Goal: Task Accomplishment & Management: Use online tool/utility

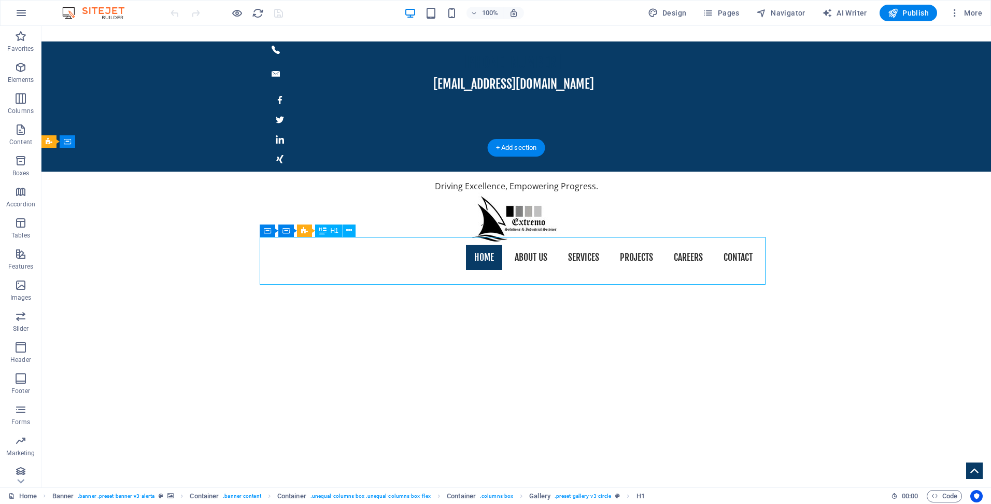
drag, startPoint x: 662, startPoint y: 273, endPoint x: 662, endPoint y: 263, distance: 9.9
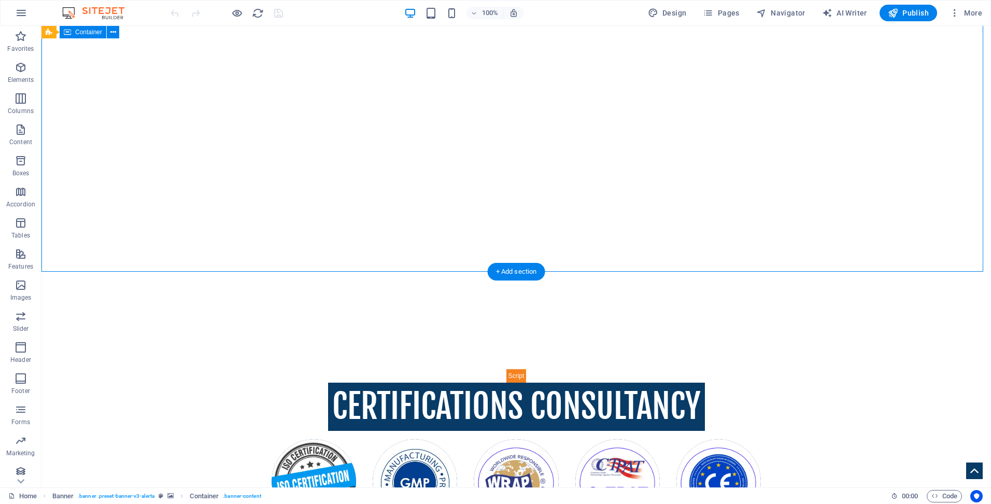
scroll to position [415, 0]
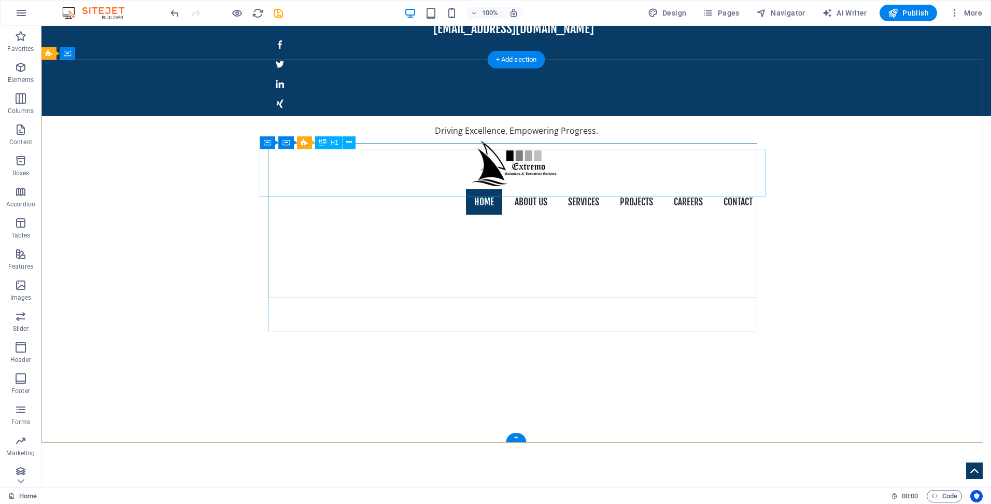
scroll to position [52, 0]
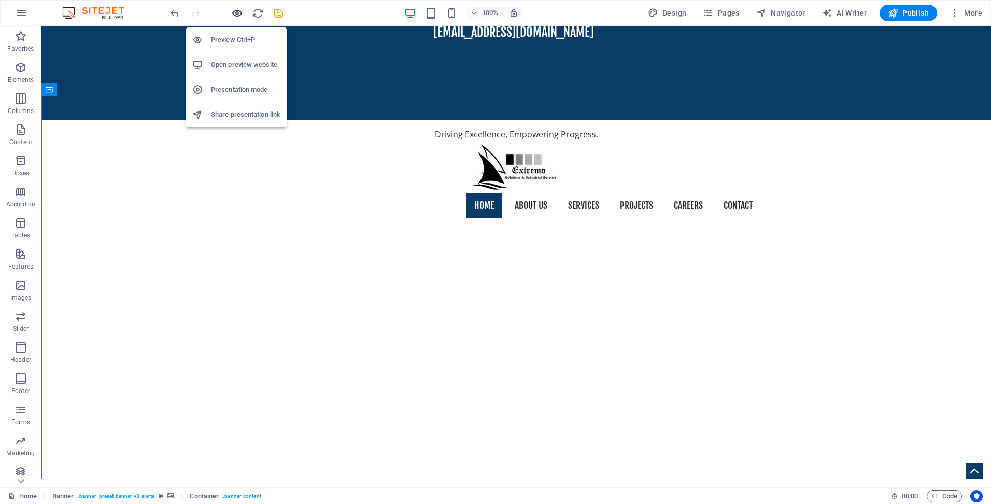
click at [234, 12] on icon "button" at bounding box center [237, 13] width 12 height 12
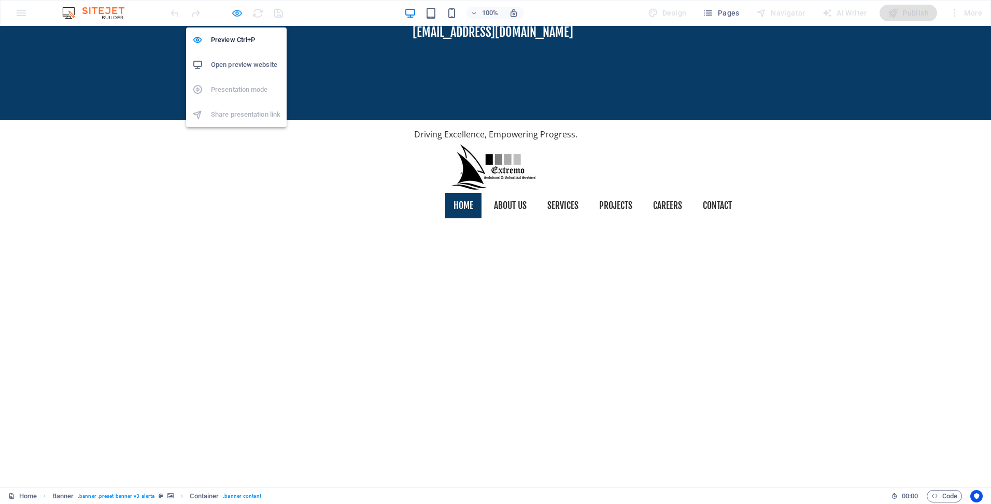
click at [235, 11] on icon "button" at bounding box center [237, 13] width 12 height 12
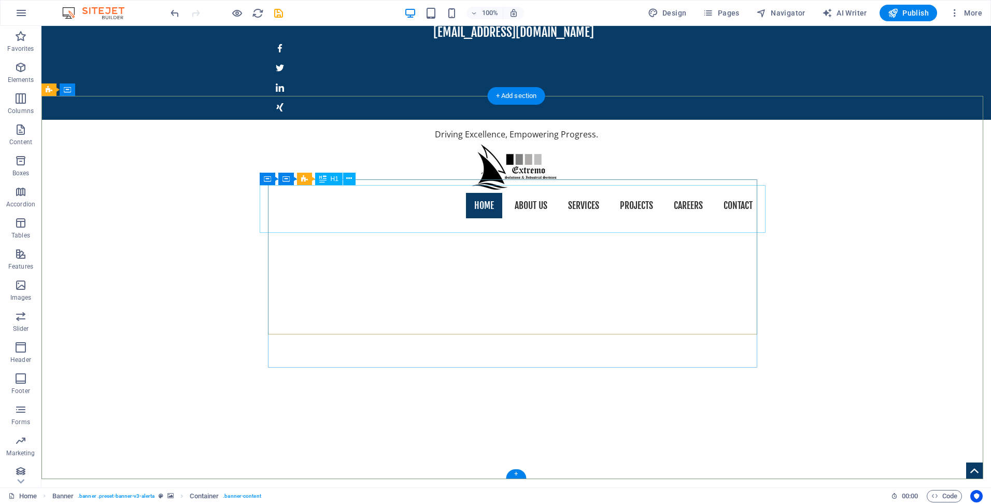
click at [349, 178] on icon at bounding box center [349, 178] width 6 height 11
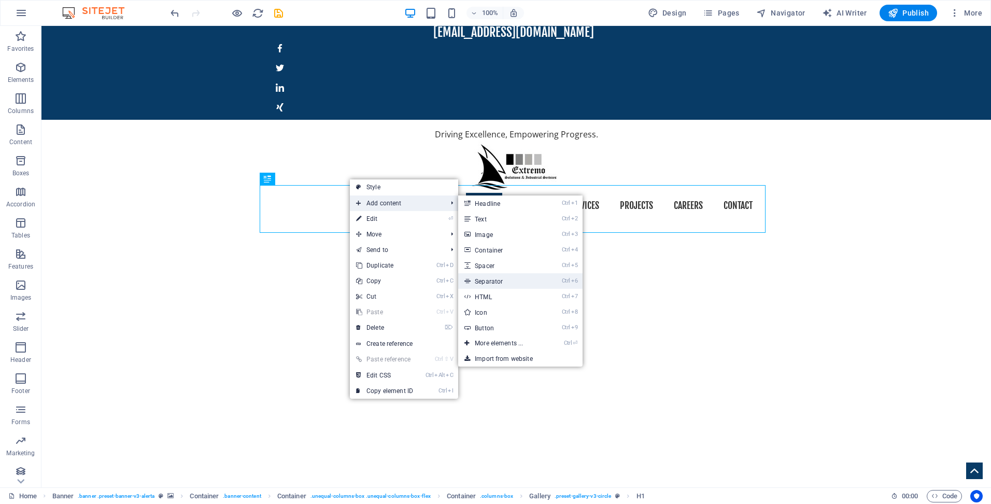
click at [495, 279] on link "Ctrl 6 Separator" at bounding box center [501, 281] width 86 height 16
select select "%"
select select "px"
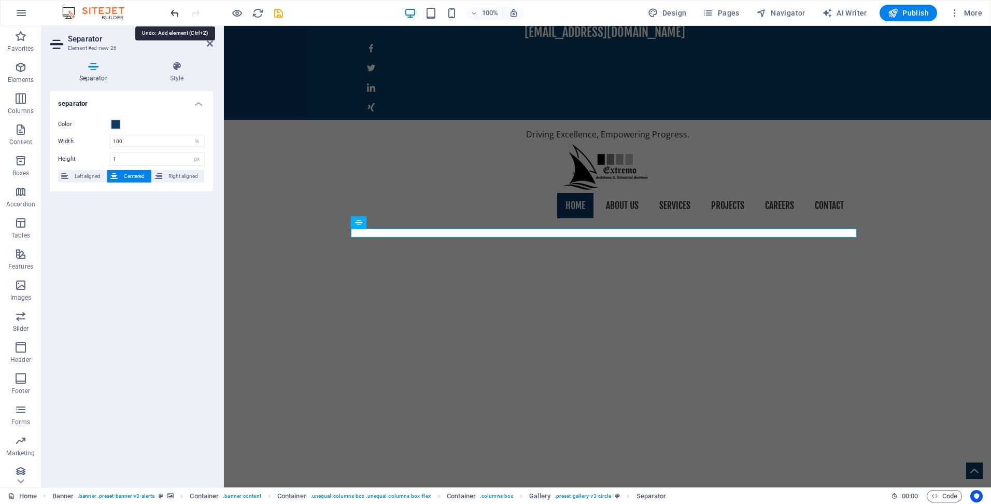
click at [175, 13] on icon "undo" at bounding box center [175, 13] width 12 height 12
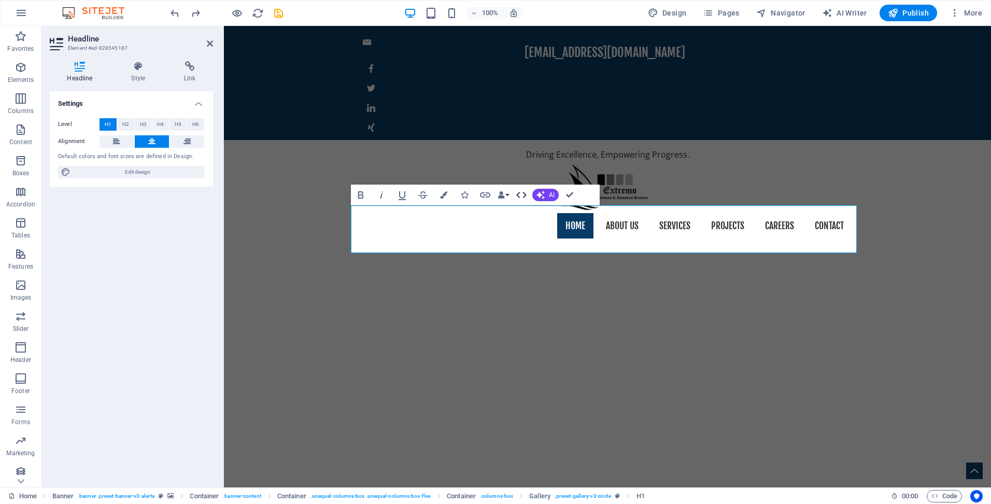
click at [526, 193] on icon "button" at bounding box center [521, 195] width 12 height 12
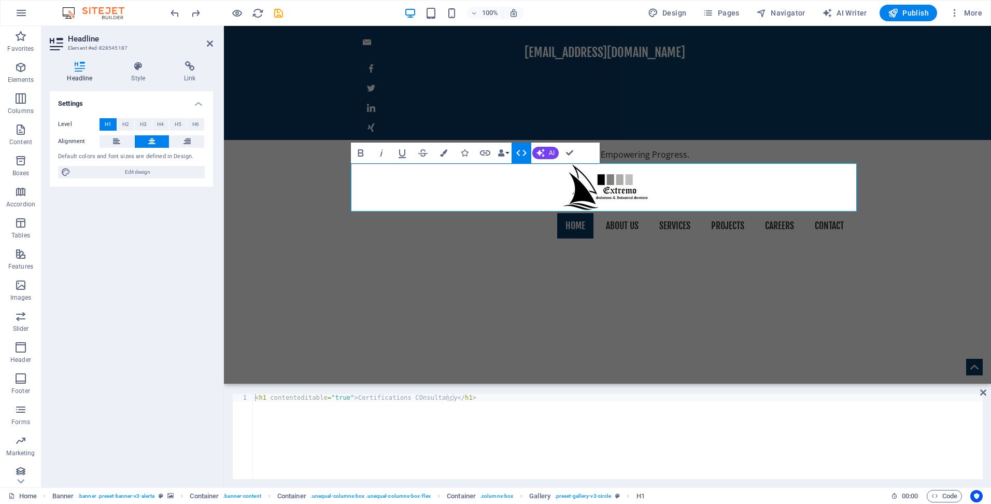
click at [522, 152] on icon "button" at bounding box center [521, 153] width 12 height 12
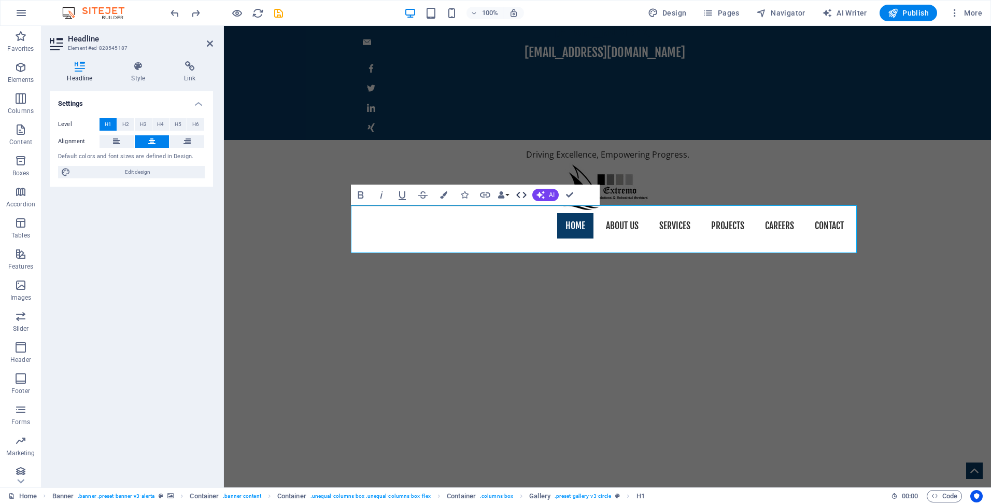
click at [521, 195] on icon "button" at bounding box center [521, 195] width 12 height 12
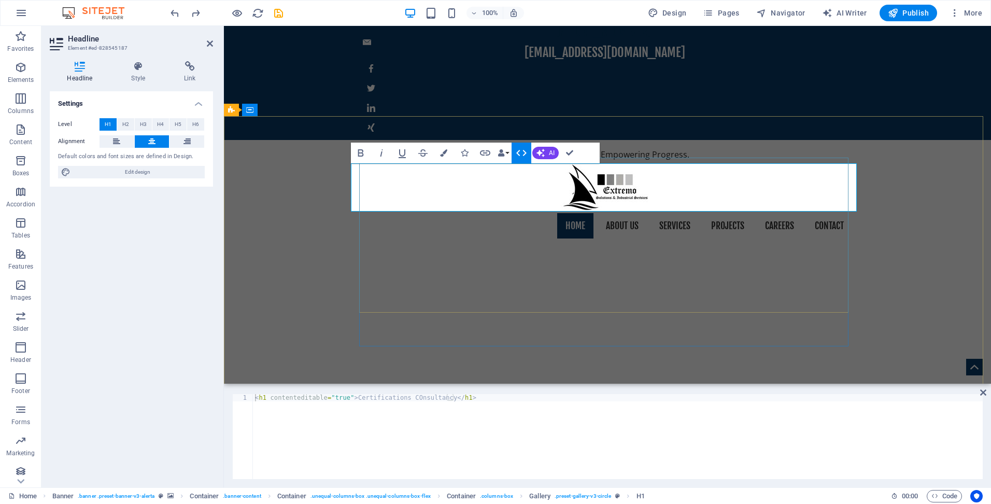
click at [523, 149] on icon "button" at bounding box center [521, 153] width 12 height 12
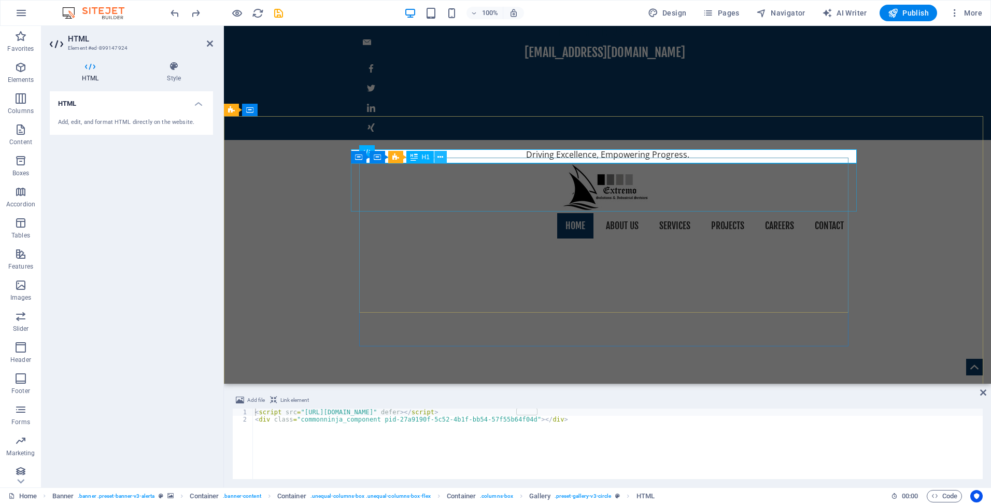
click at [436, 158] on button at bounding box center [440, 157] width 12 height 12
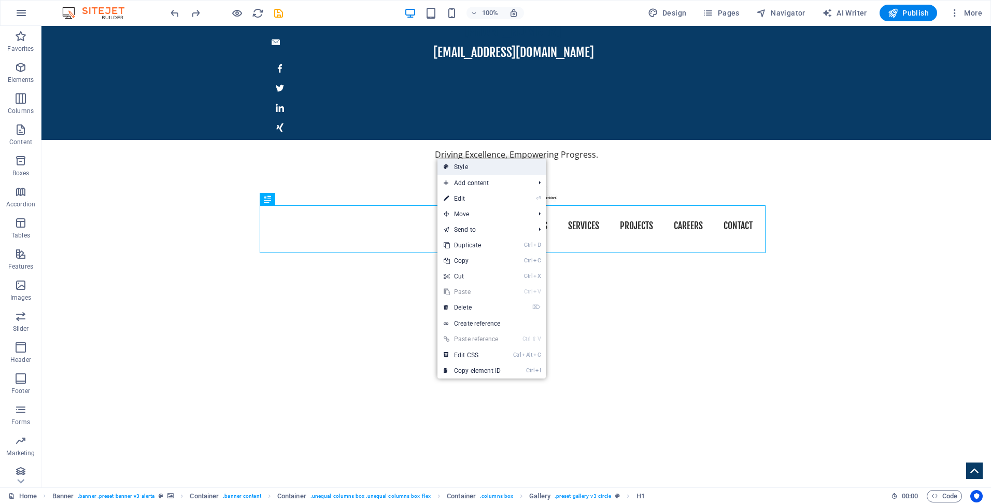
click at [489, 171] on link "Style" at bounding box center [491, 167] width 108 height 16
select select "rem"
select select "preset-gallery-v3-circle"
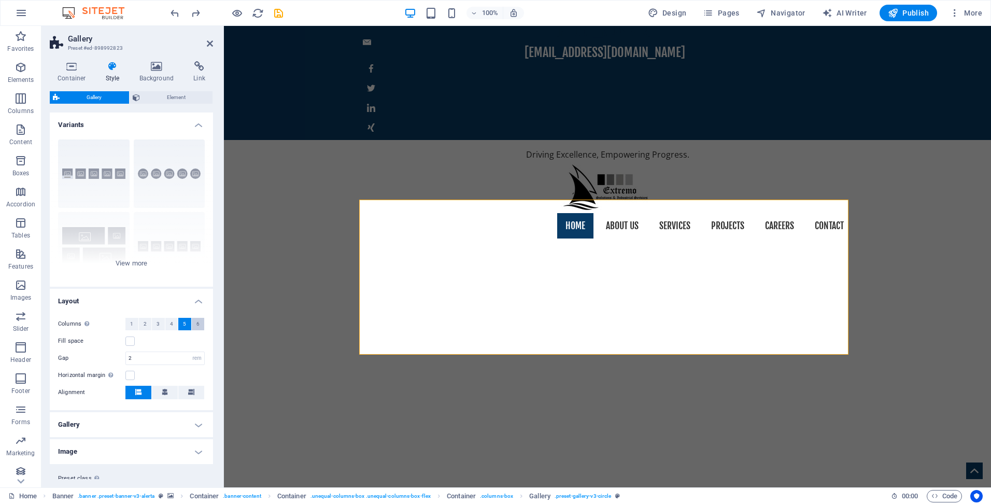
click at [193, 327] on button "6" at bounding box center [198, 324] width 13 height 12
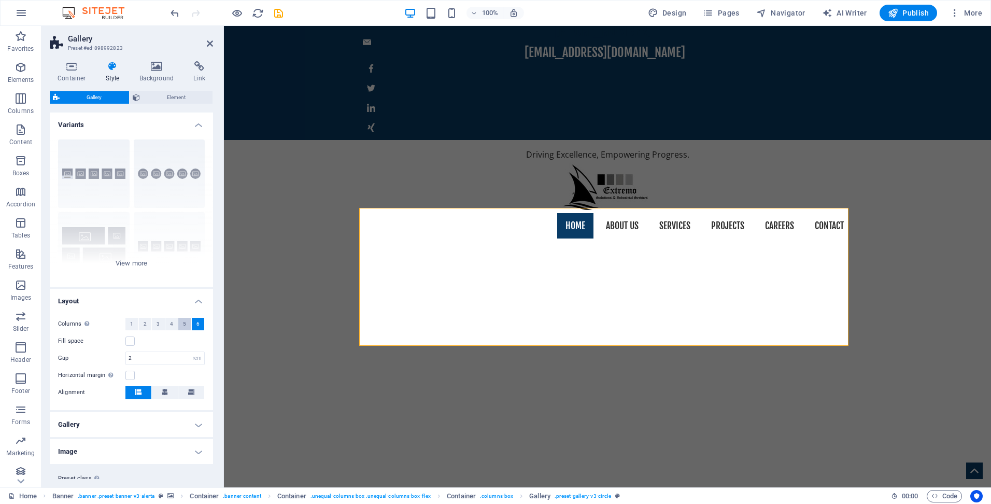
click at [183, 325] on span "5" at bounding box center [184, 324] width 3 height 12
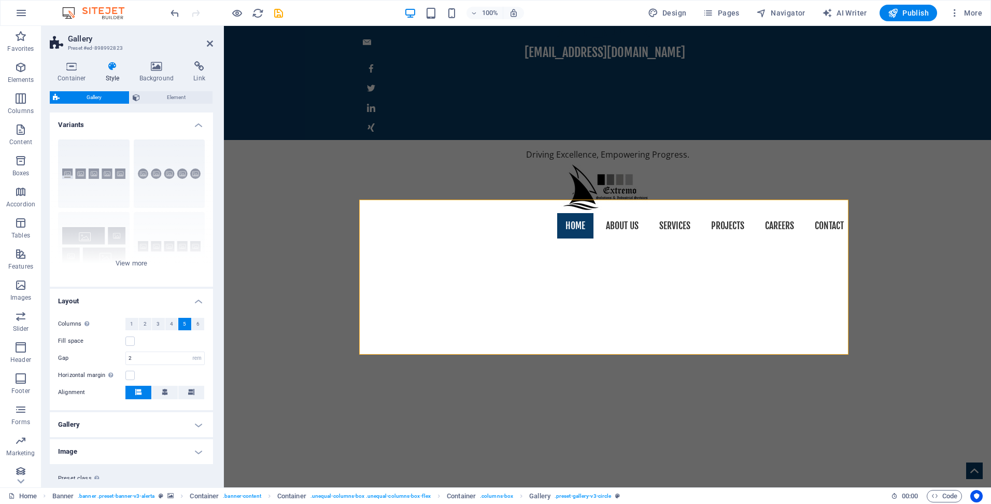
click at [98, 421] on h4 "Gallery" at bounding box center [131, 424] width 163 height 25
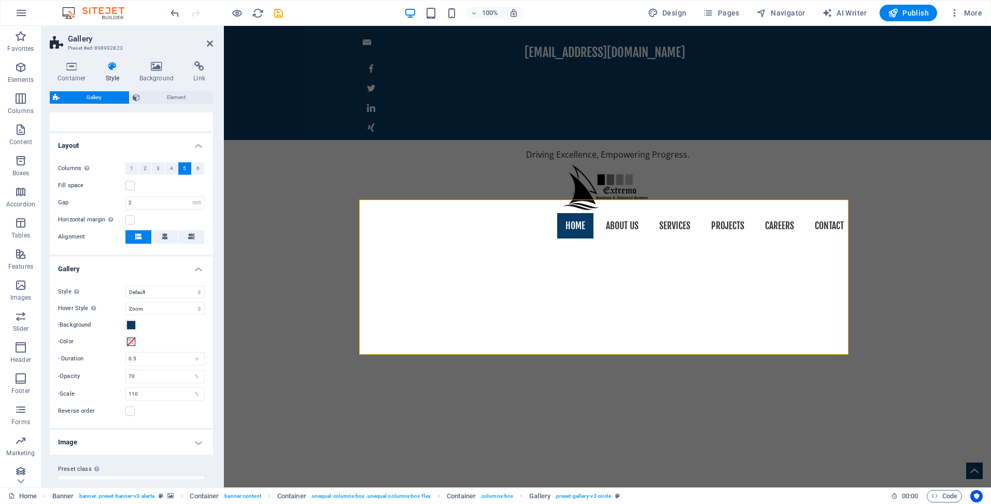
scroll to position [173, 0]
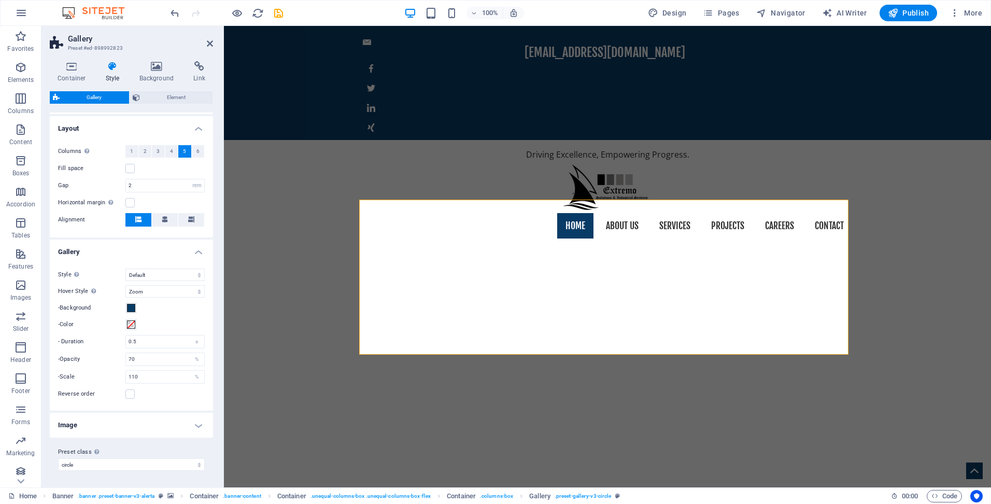
click at [118, 431] on h4 "Image" at bounding box center [131, 425] width 163 height 25
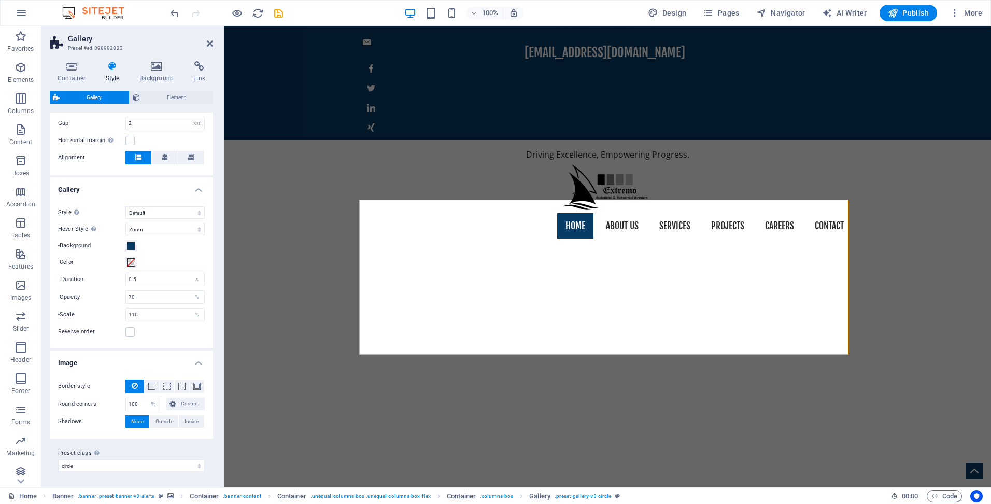
scroll to position [236, 0]
click at [211, 44] on icon at bounding box center [210, 43] width 6 height 8
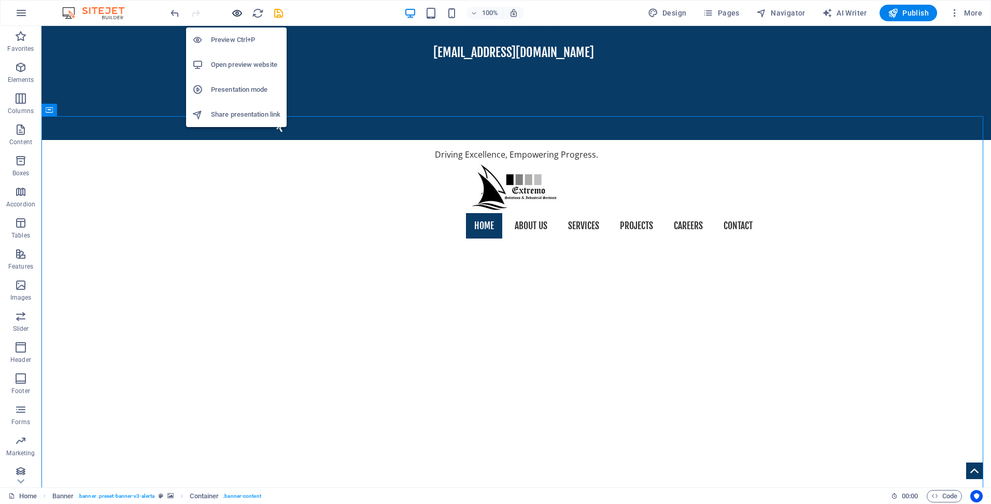
click at [240, 15] on icon "button" at bounding box center [237, 13] width 12 height 12
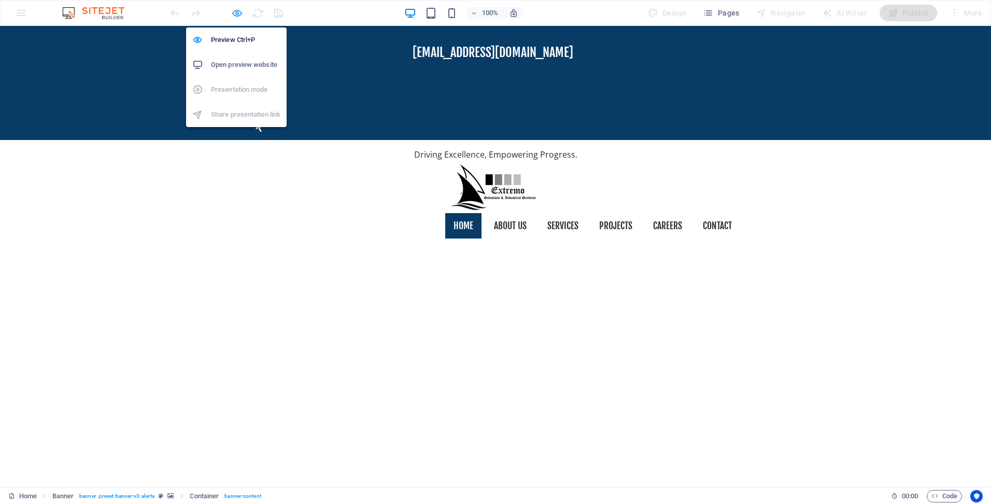
click at [232, 12] on icon "button" at bounding box center [237, 13] width 12 height 12
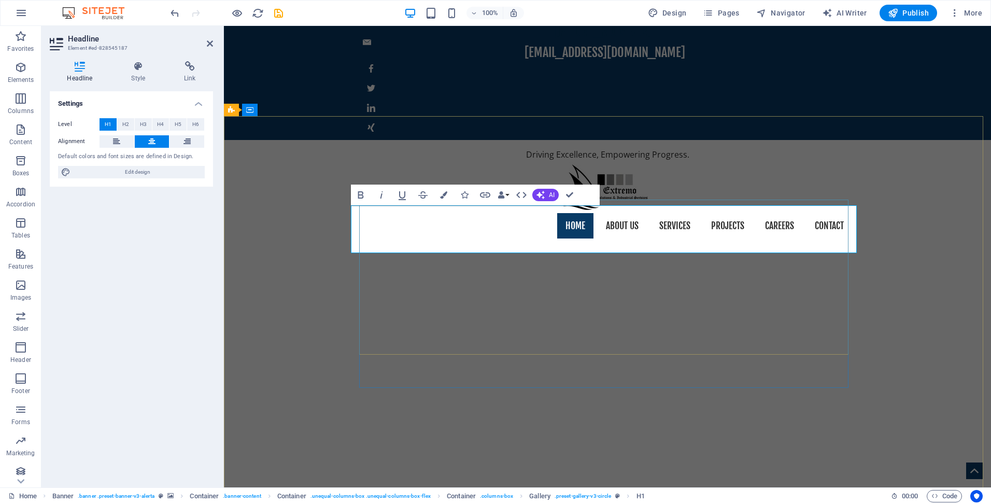
click at [109, 171] on span "Edit design" at bounding box center [138, 172] width 128 height 12
select select "px"
select select "400"
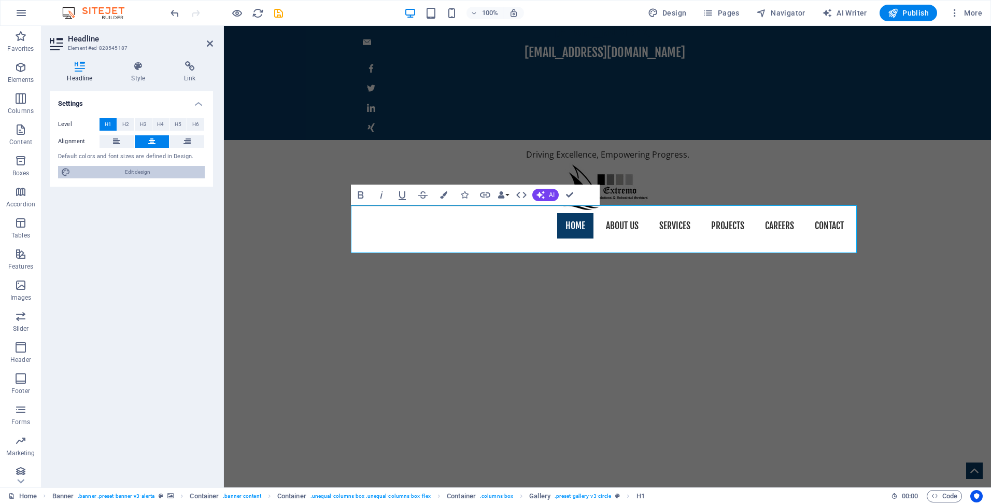
select select "px"
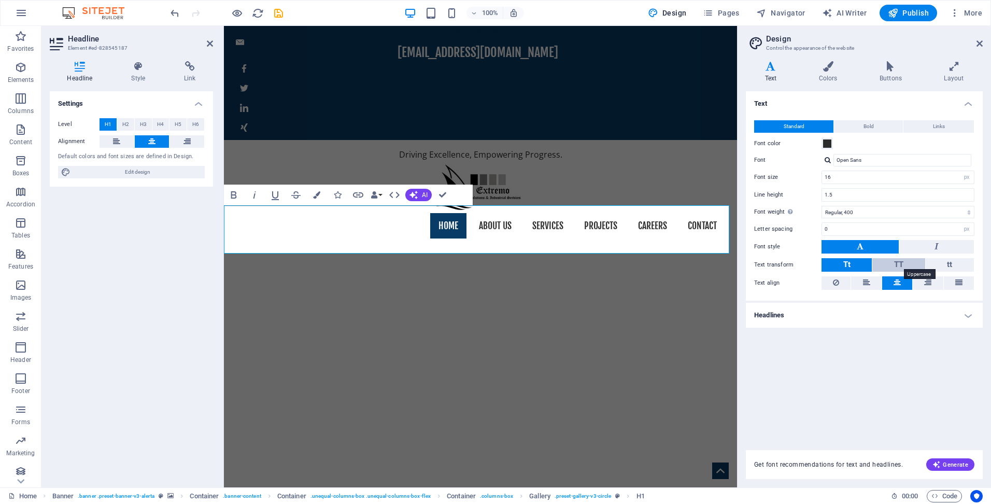
click at [898, 263] on span "TT" at bounding box center [898, 264] width 9 height 9
click at [843, 265] on span "Tt" at bounding box center [846, 264] width 7 height 9
click at [886, 263] on button "TT" at bounding box center [898, 264] width 52 height 13
click at [981, 42] on icon at bounding box center [980, 43] width 6 height 8
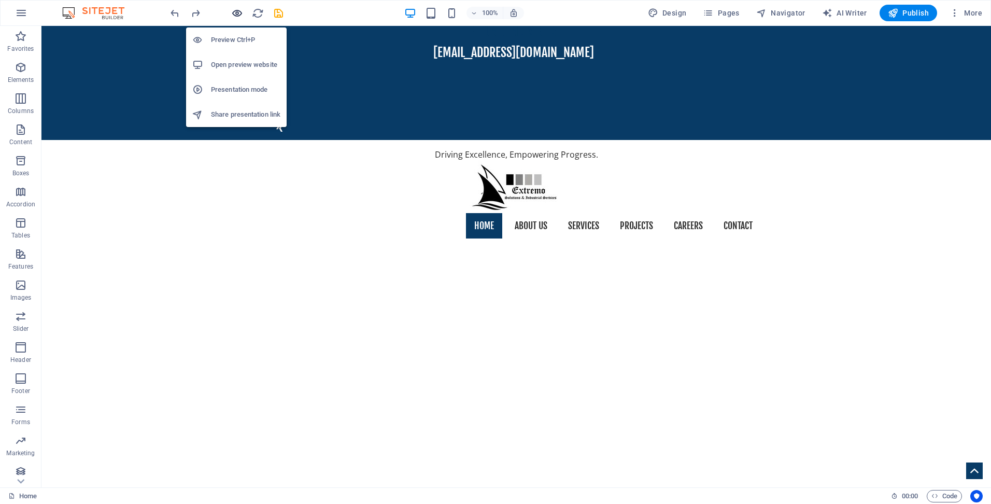
click at [233, 12] on icon "button" at bounding box center [237, 13] width 12 height 12
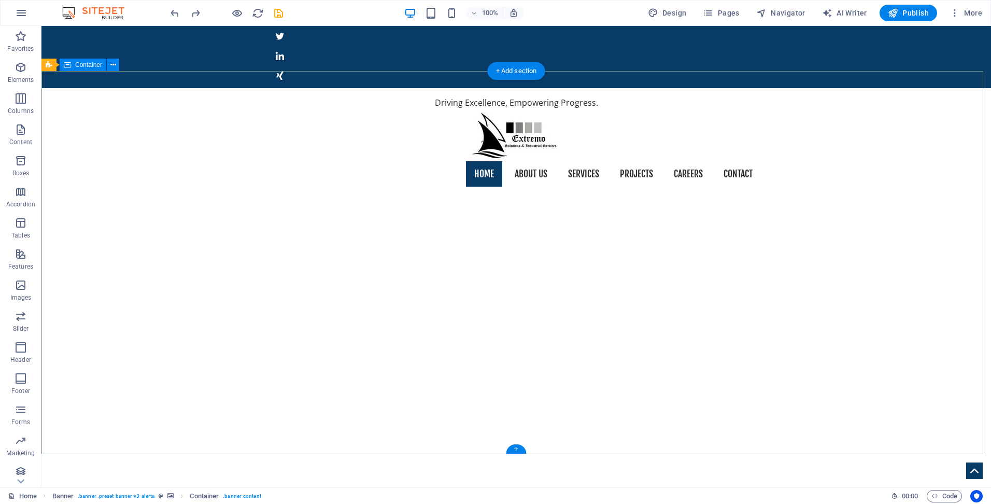
scroll to position [0, 0]
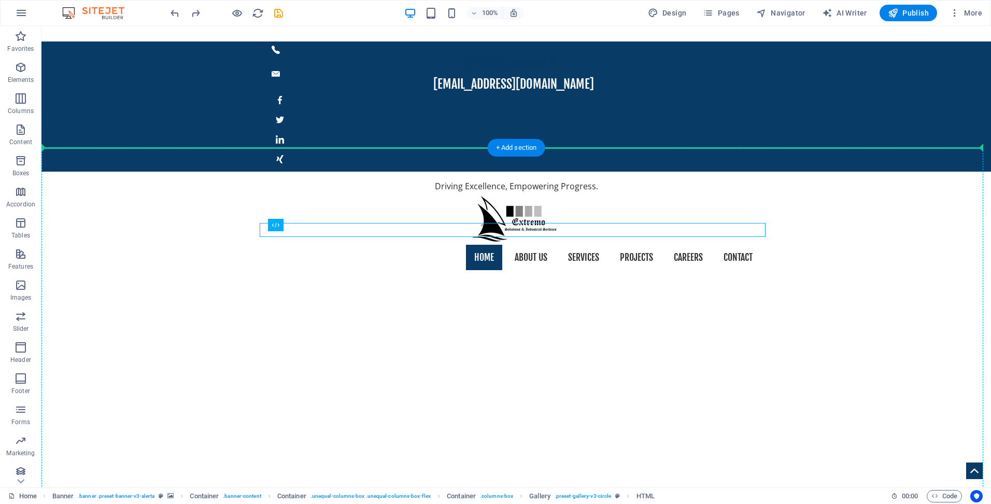
drag, startPoint x: 508, startPoint y: 234, endPoint x: 511, endPoint y: 214, distance: 20.4
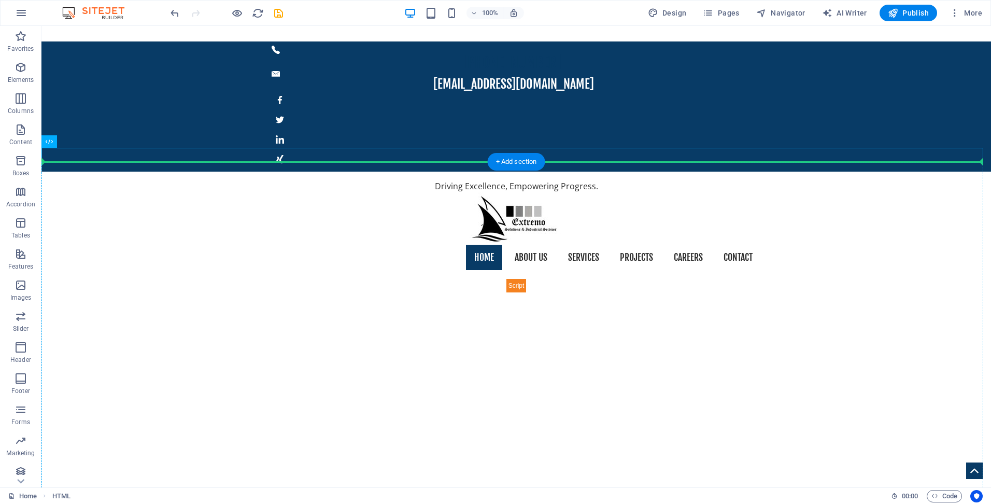
drag, startPoint x: 516, startPoint y: 152, endPoint x: 506, endPoint y: 187, distance: 36.1
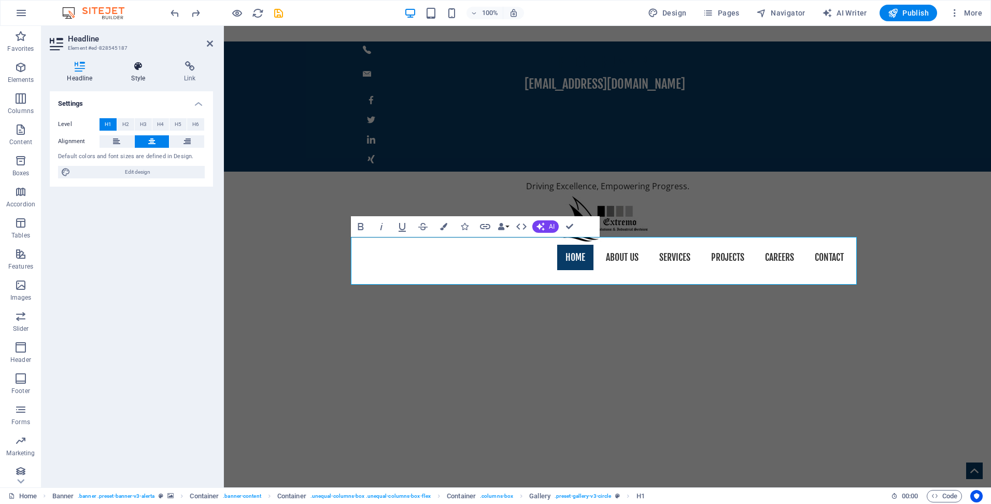
click at [139, 66] on icon at bounding box center [138, 66] width 49 height 10
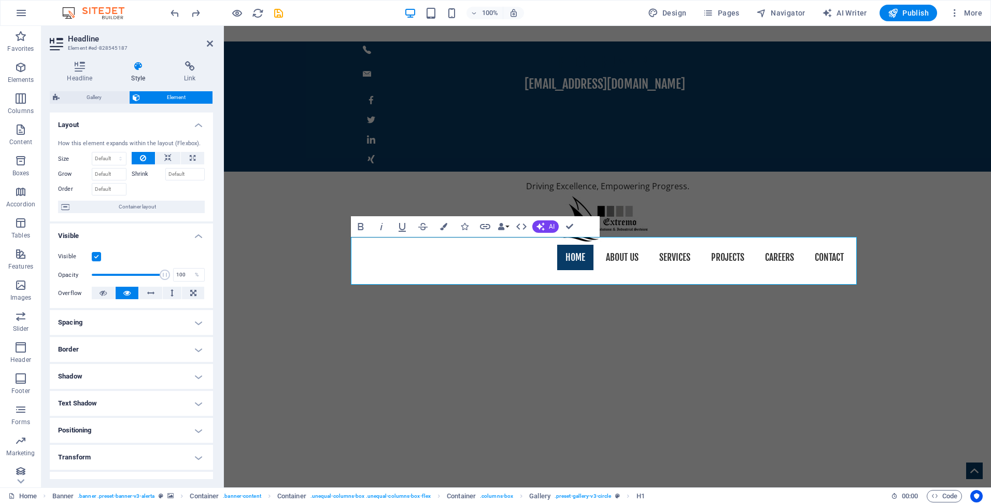
click at [154, 319] on h4 "Spacing" at bounding box center [131, 322] width 163 height 25
click at [159, 344] on icon at bounding box center [160, 343] width 6 height 12
click at [124, 358] on select "auto px % rem vw vh" at bounding box center [131, 361] width 44 height 12
select select "auto"
click at [109, 355] on select "auto px % rem vw vh" at bounding box center [131, 361] width 44 height 12
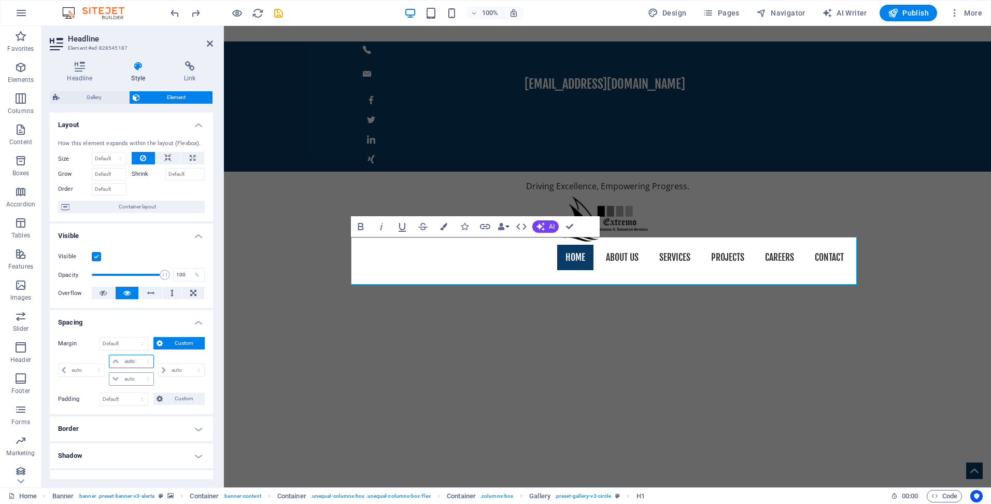
type input "0"
select select "px"
select select "DISABLED_OPTION_VALUE"
type input "0"
select select "px"
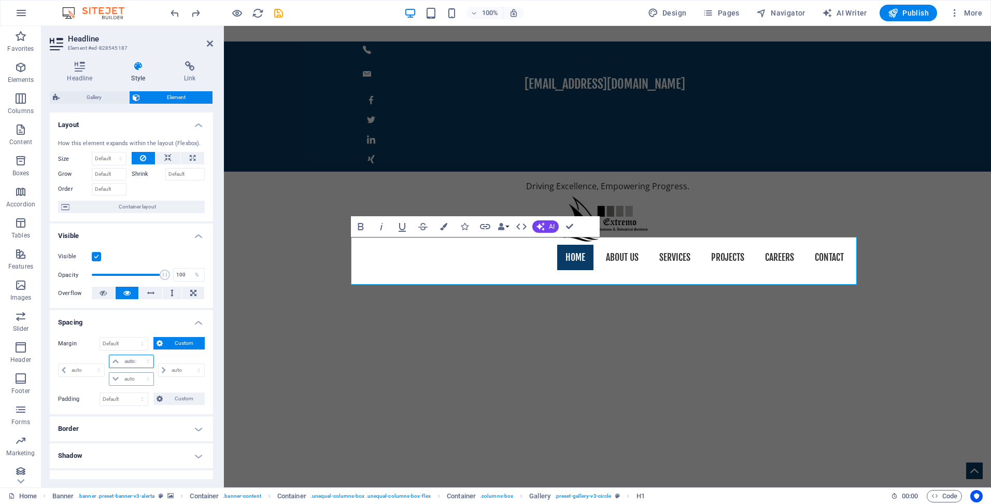
type input "0"
select select "px"
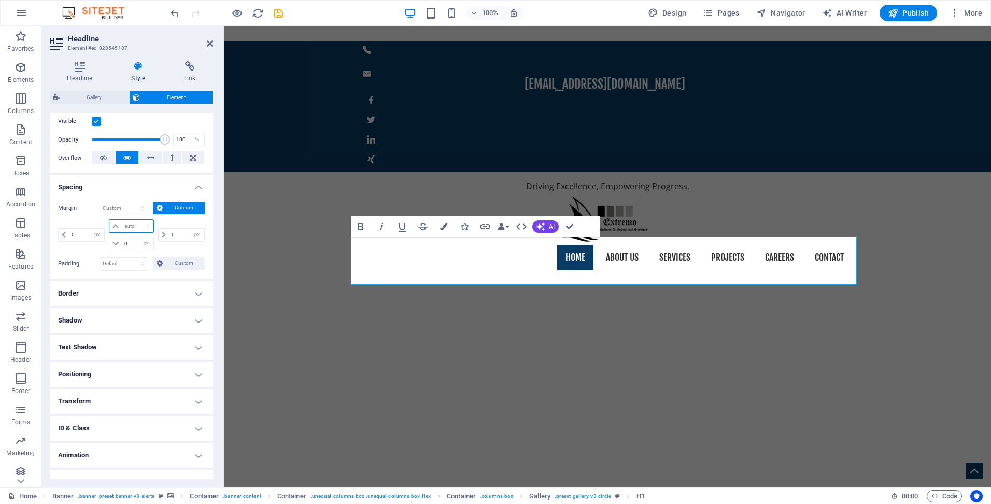
scroll to position [151, 0]
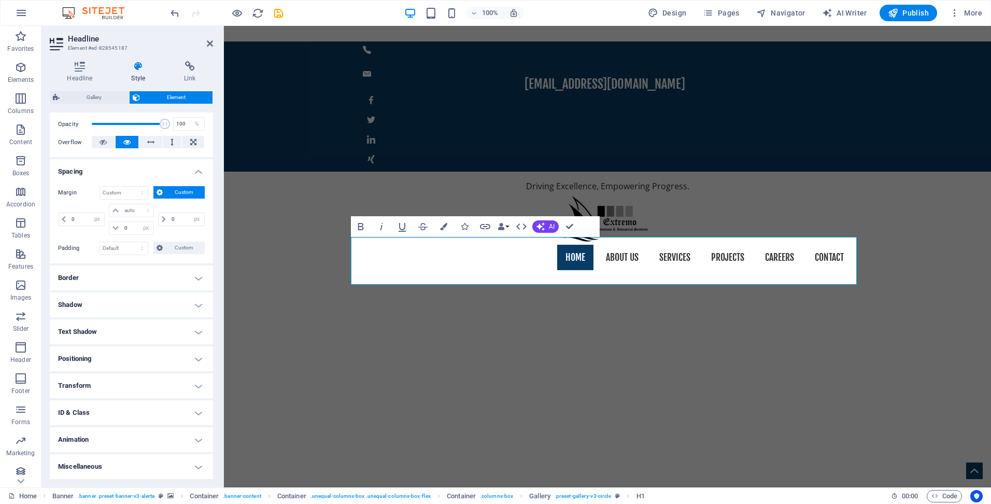
click at [128, 349] on h4 "Positioning" at bounding box center [131, 358] width 163 height 25
click at [94, 380] on span "Static" at bounding box center [94, 379] width 12 height 12
click at [113, 379] on span "Relative" at bounding box center [117, 379] width 17 height 12
click at [145, 379] on span "Absolute" at bounding box center [145, 379] width 21 height 12
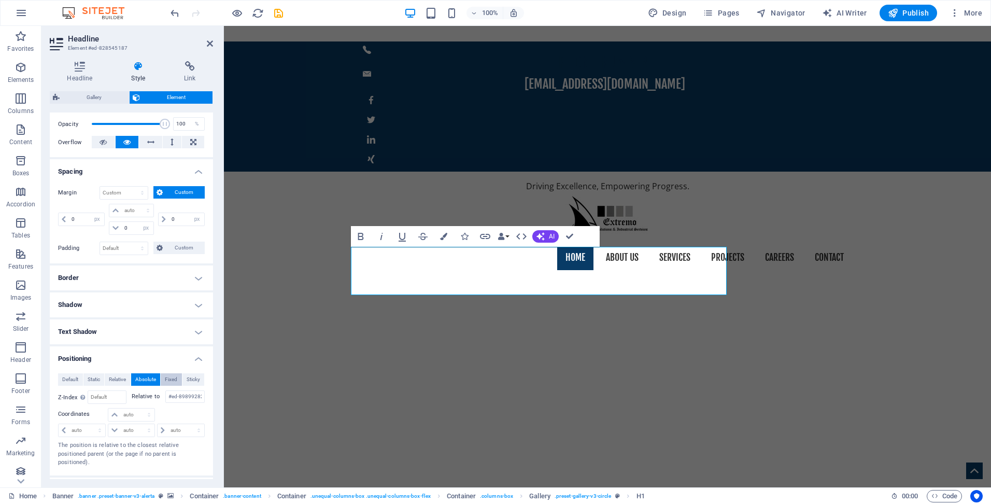
click at [166, 379] on span "Fixed" at bounding box center [171, 379] width 12 height 12
click at [191, 380] on span "Sticky" at bounding box center [193, 379] width 13 height 12
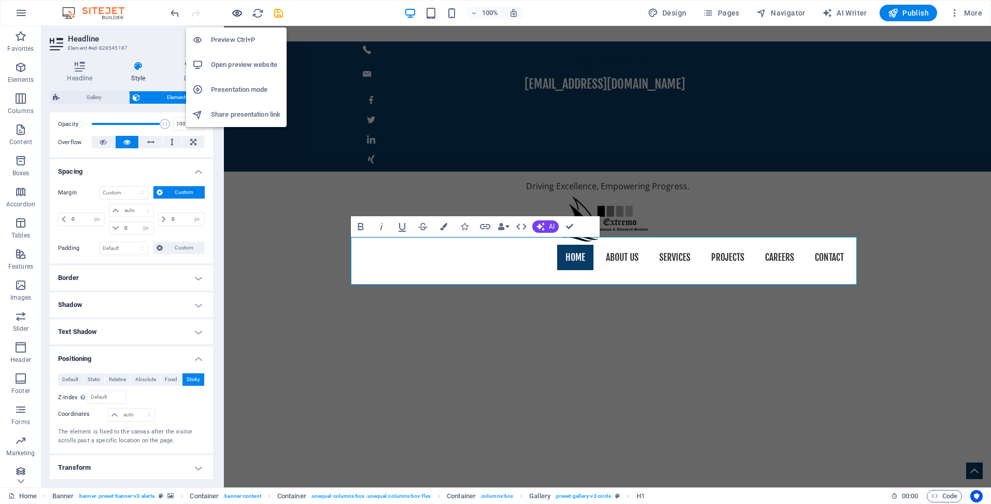
click at [237, 9] on icon "button" at bounding box center [237, 13] width 12 height 12
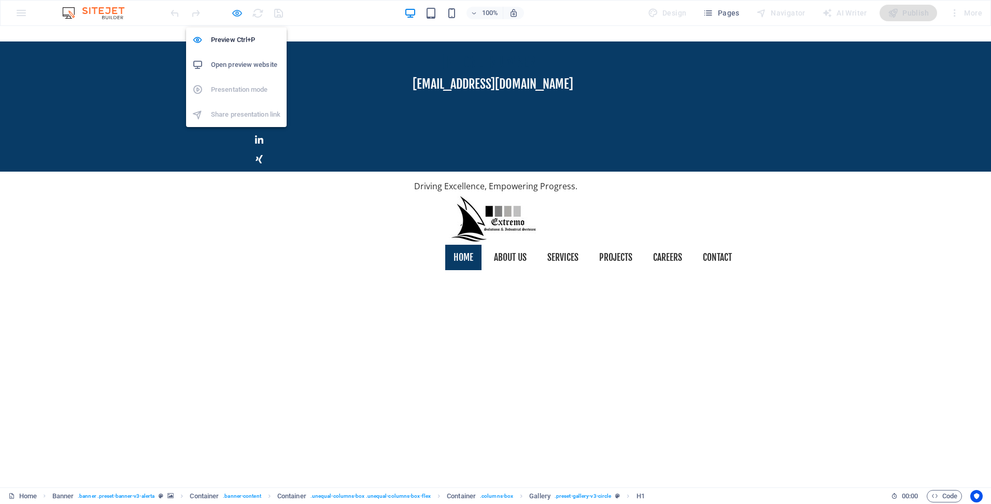
click at [238, 11] on icon "button" at bounding box center [237, 13] width 12 height 12
select select "px"
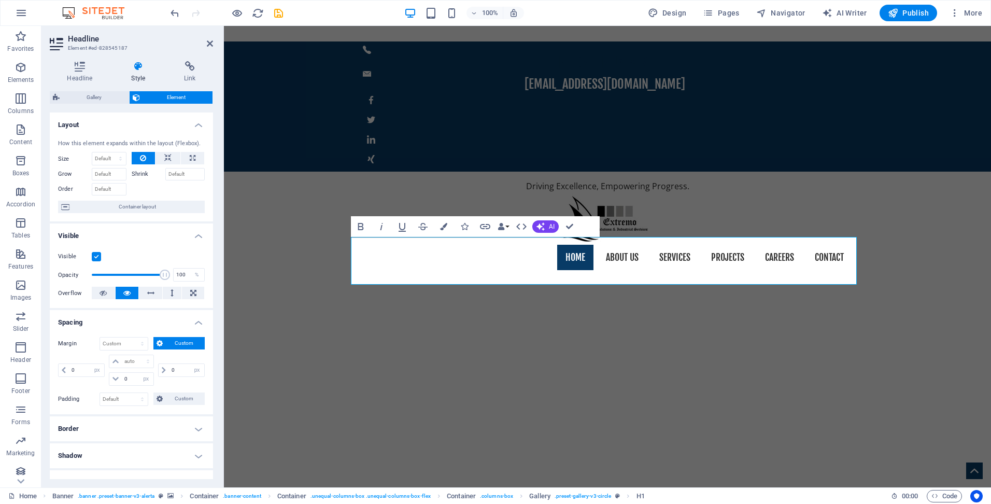
click at [123, 432] on h4 "Border" at bounding box center [131, 428] width 163 height 25
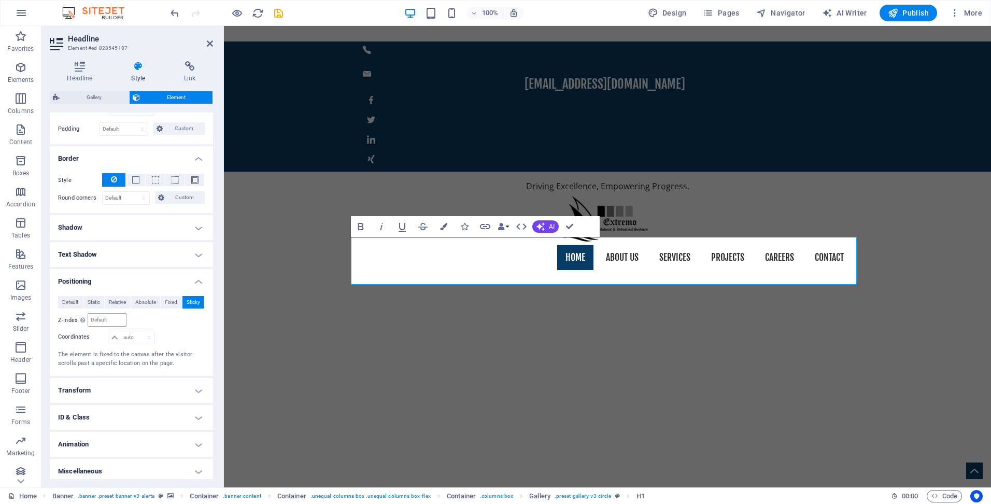
scroll to position [275, 0]
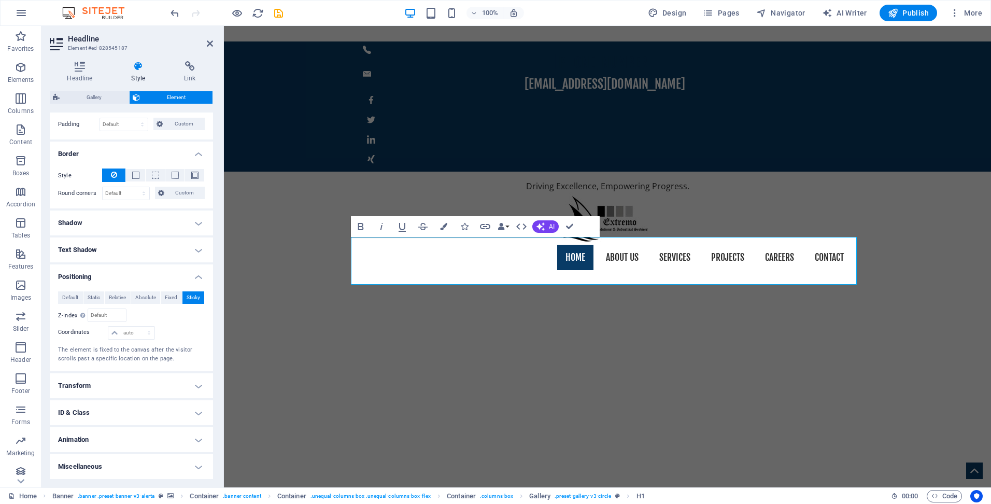
click at [103, 380] on h4 "Transform" at bounding box center [131, 385] width 163 height 25
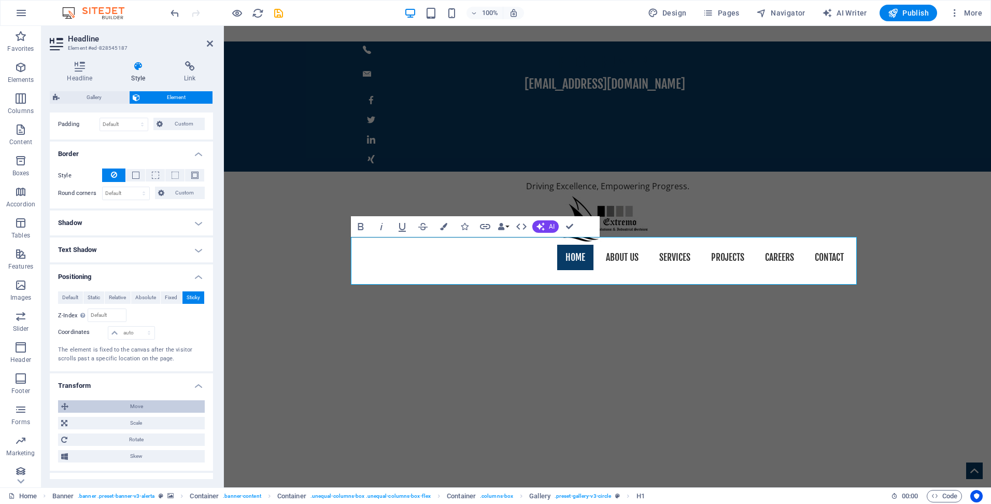
click at [104, 408] on span "Move" at bounding box center [137, 406] width 130 height 12
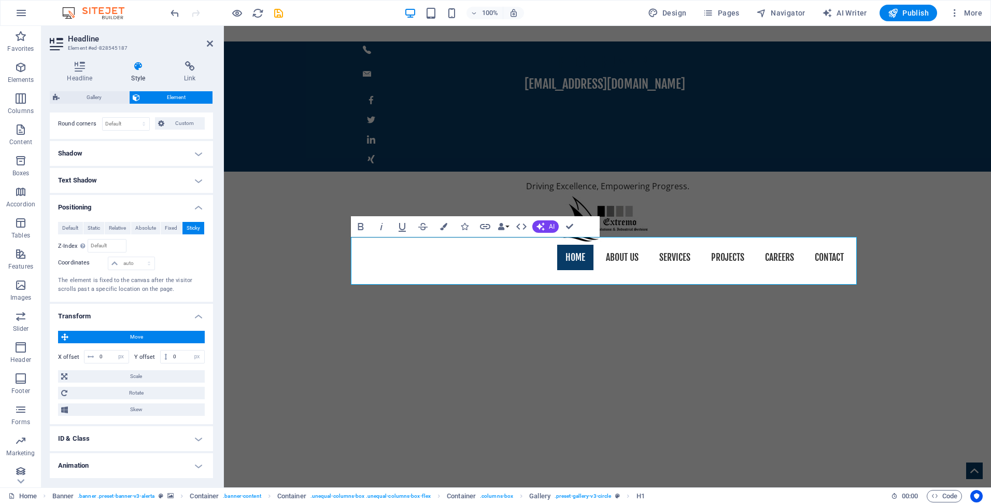
scroll to position [370, 0]
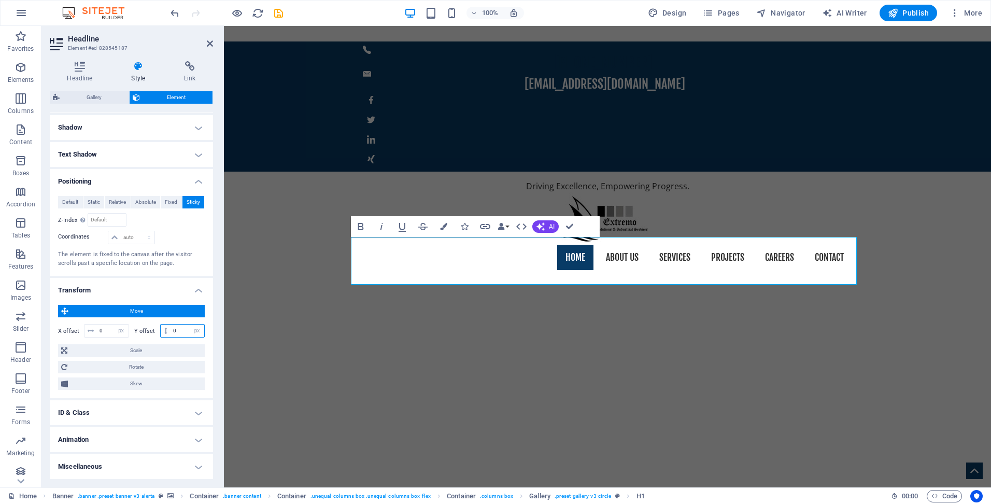
drag, startPoint x: 176, startPoint y: 332, endPoint x: 168, endPoint y: 331, distance: 7.9
click at [168, 331] on div "0 px rem % em vh vw" at bounding box center [182, 330] width 45 height 13
type input "2"
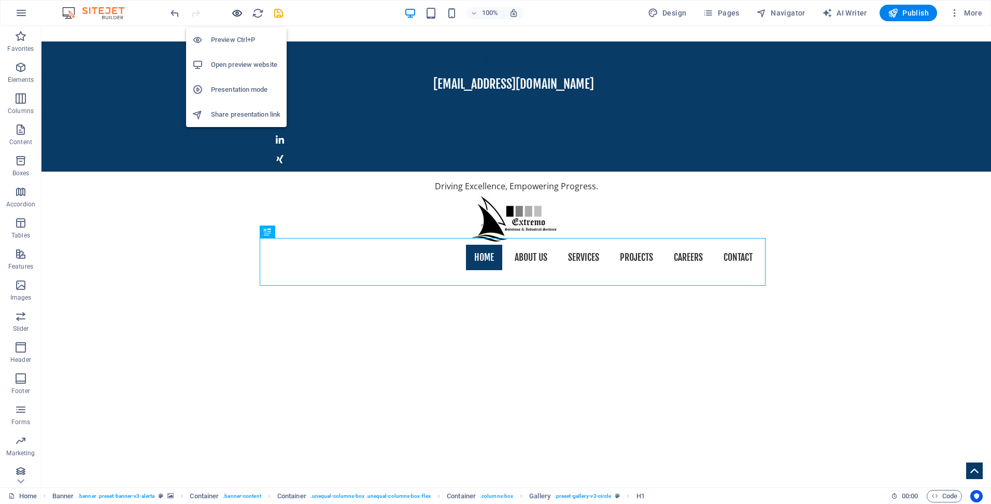
click at [234, 12] on icon "button" at bounding box center [237, 13] width 12 height 12
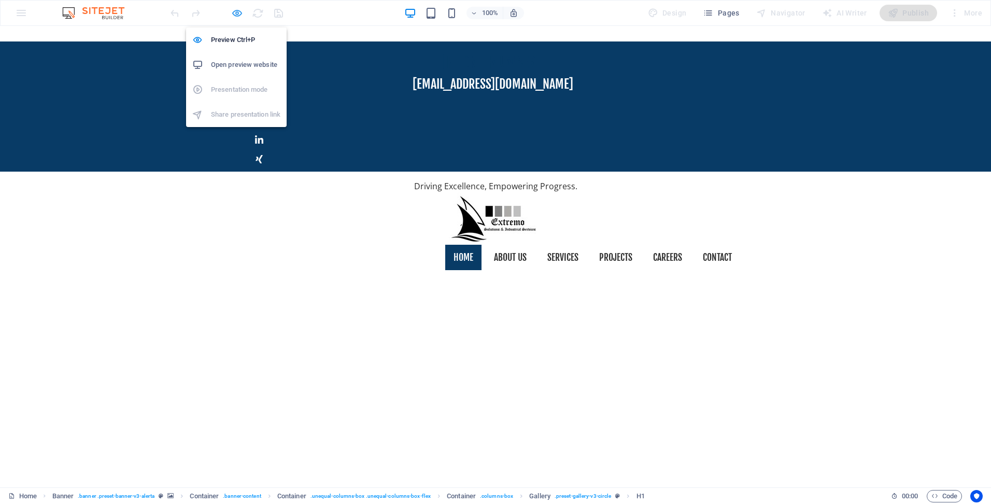
click at [237, 10] on icon "button" at bounding box center [237, 13] width 12 height 12
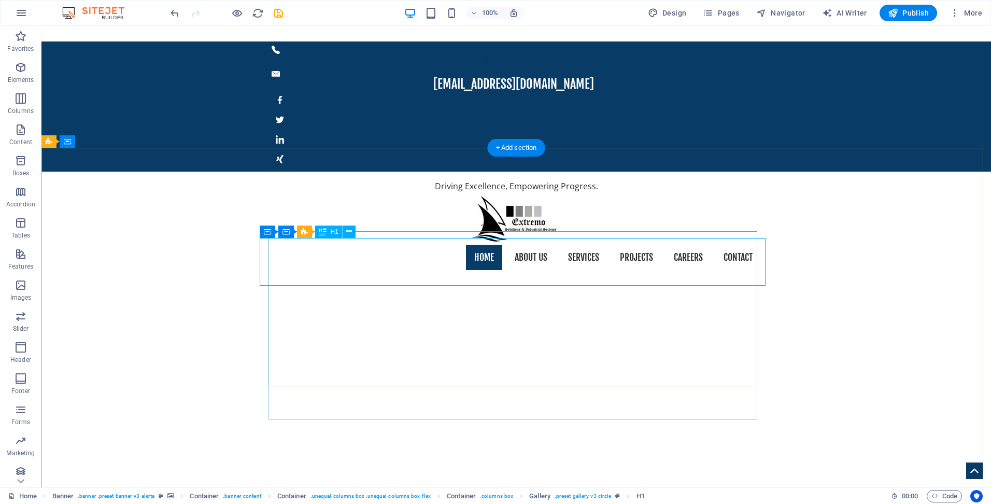
select select "px"
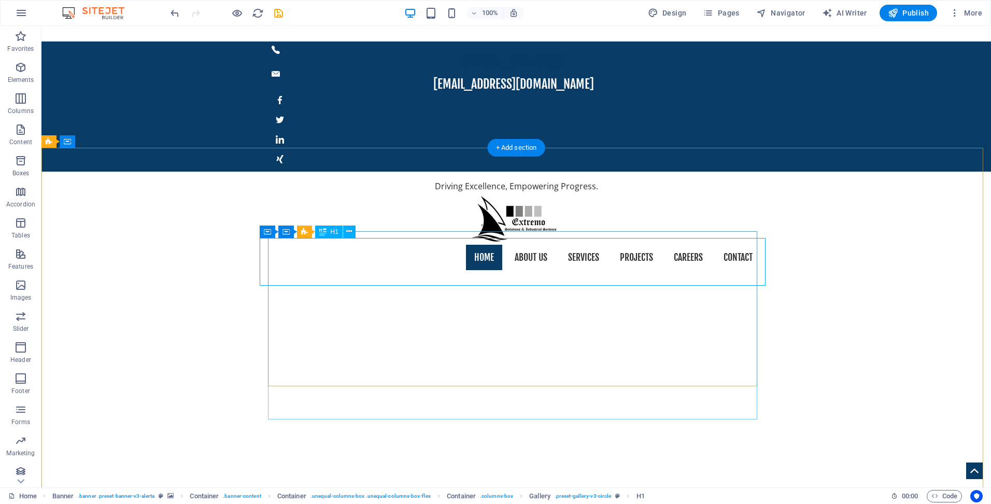
select select "px"
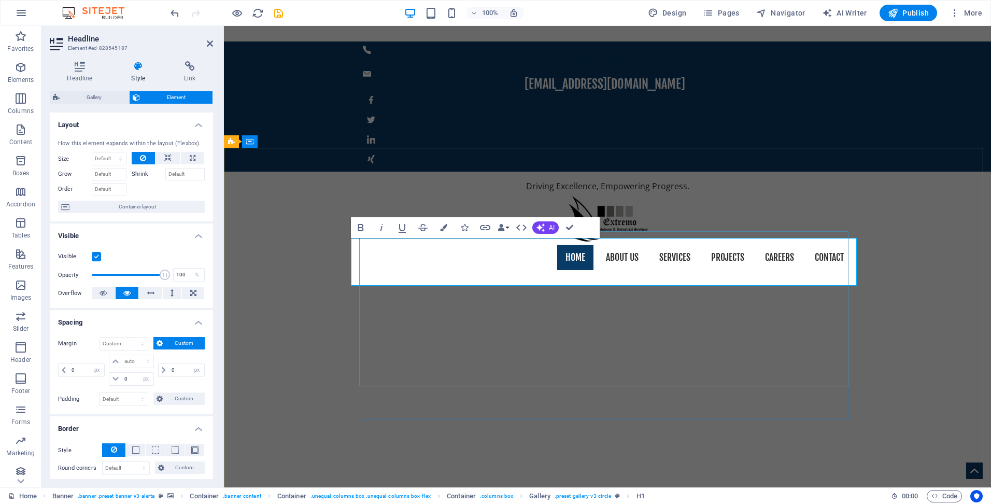
drag, startPoint x: 427, startPoint y: 257, endPoint x: 809, endPoint y: 250, distance: 381.6
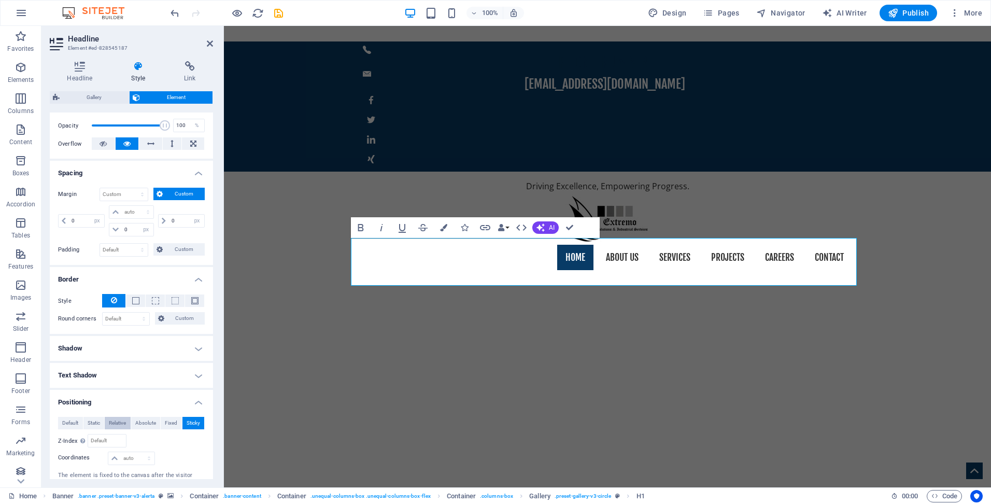
scroll to position [156, 0]
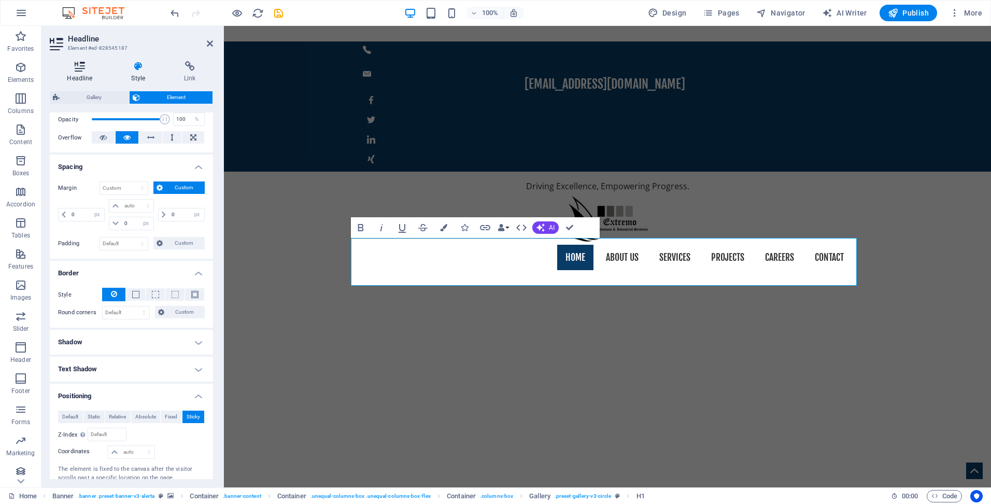
click at [78, 75] on h4 "Headline" at bounding box center [82, 72] width 64 height 22
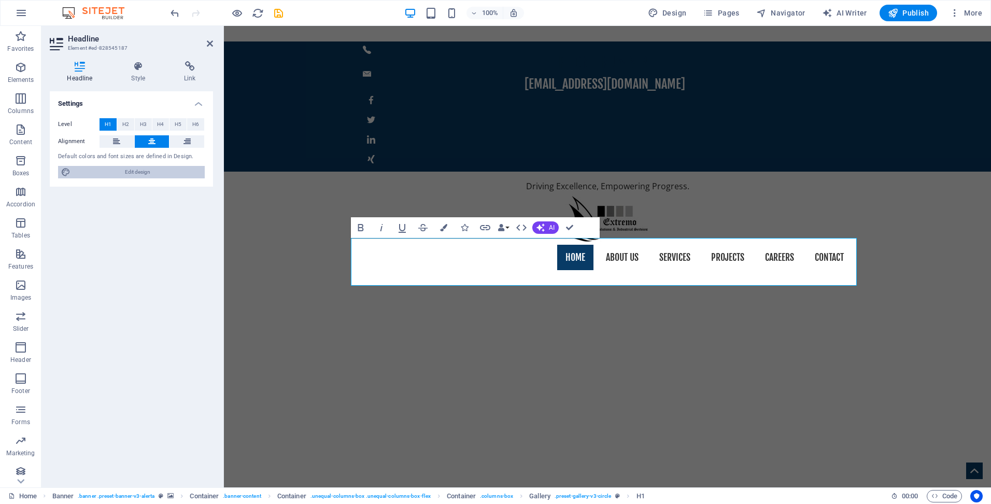
click at [71, 168] on button "Edit design" at bounding box center [131, 172] width 147 height 12
select select "px"
select select "400"
select select "px"
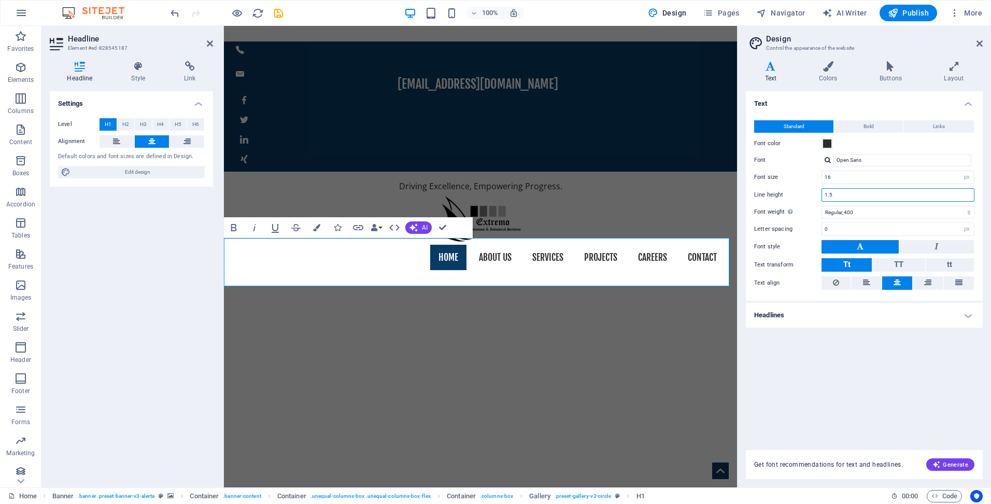
drag, startPoint x: 856, startPoint y: 192, endPoint x: 828, endPoint y: 190, distance: 28.1
click at [828, 190] on input "1.5" at bounding box center [898, 195] width 152 height 12
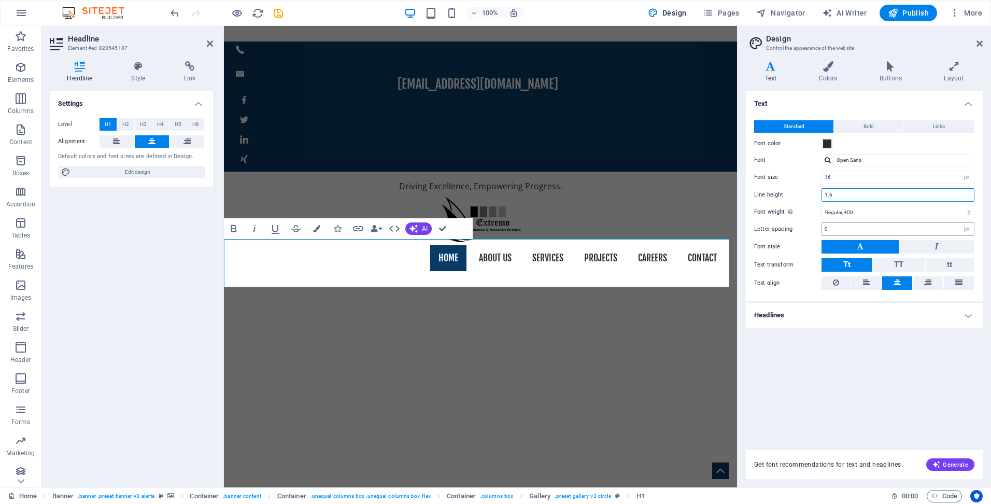
type input "1.6"
drag, startPoint x: 935, startPoint y: 229, endPoint x: 809, endPoint y: 220, distance: 126.7
click at [809, 220] on div "Standard Bold Links Font color Font Open Sans Font size 16 rem px Line height 1…" at bounding box center [864, 205] width 241 height 191
type input "1"
click at [863, 194] on input "1.6" at bounding box center [898, 195] width 152 height 12
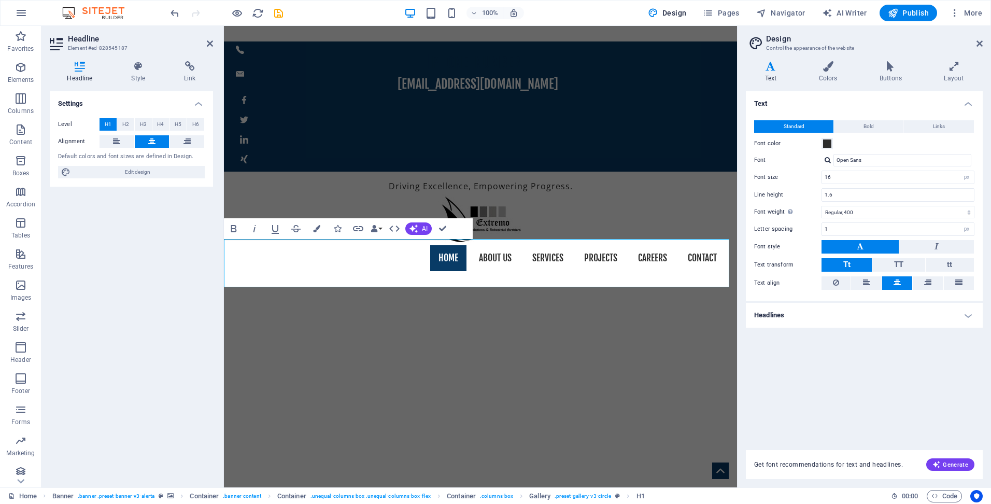
click at [893, 318] on h4 "Headlines" at bounding box center [864, 315] width 237 height 25
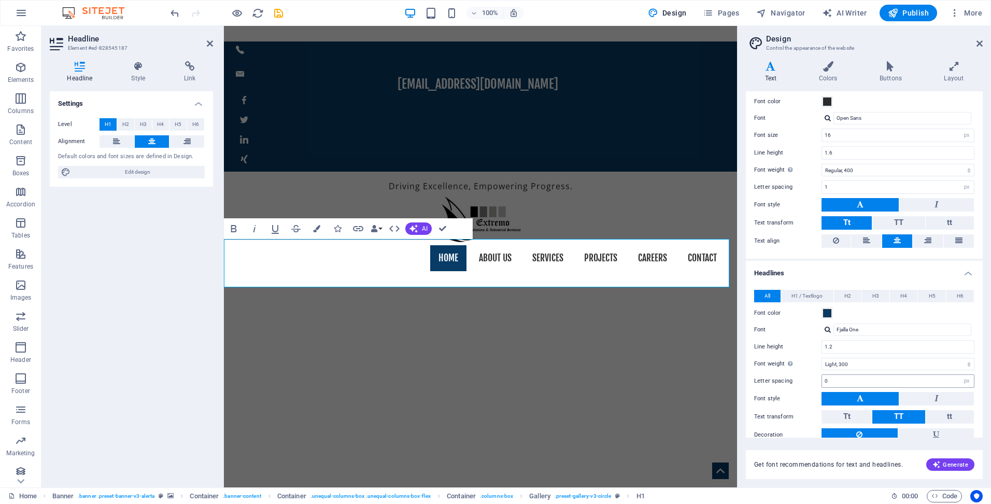
scroll to position [93, 0]
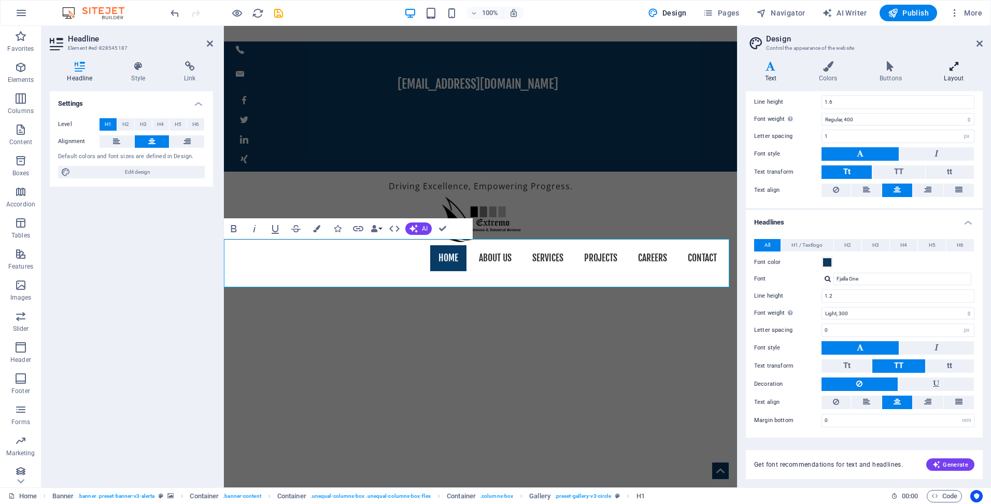
click at [953, 63] on icon at bounding box center [954, 66] width 58 height 10
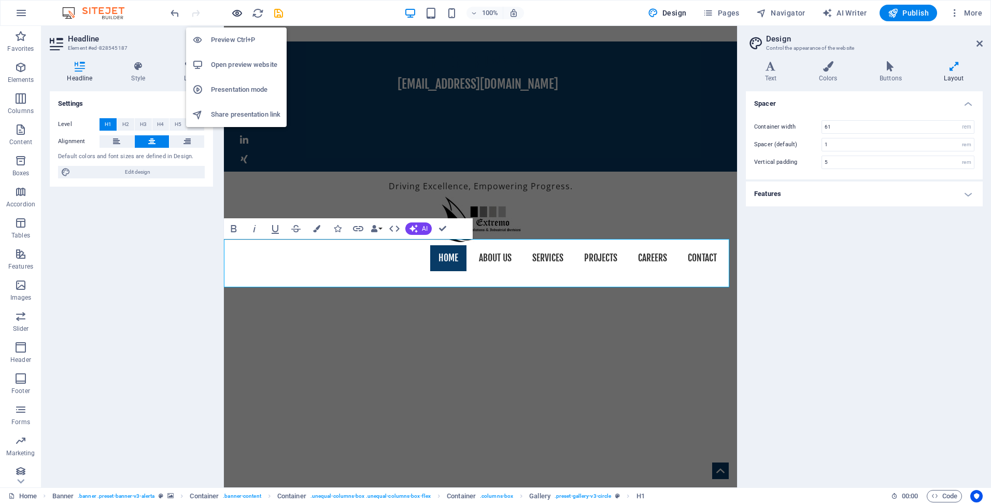
click at [237, 12] on icon "button" at bounding box center [237, 13] width 12 height 12
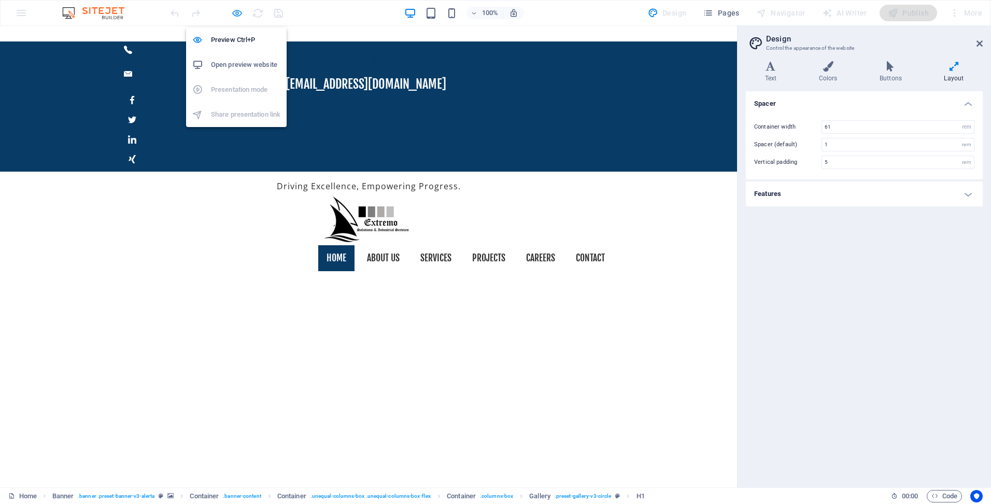
click at [235, 10] on icon "button" at bounding box center [237, 13] width 12 height 12
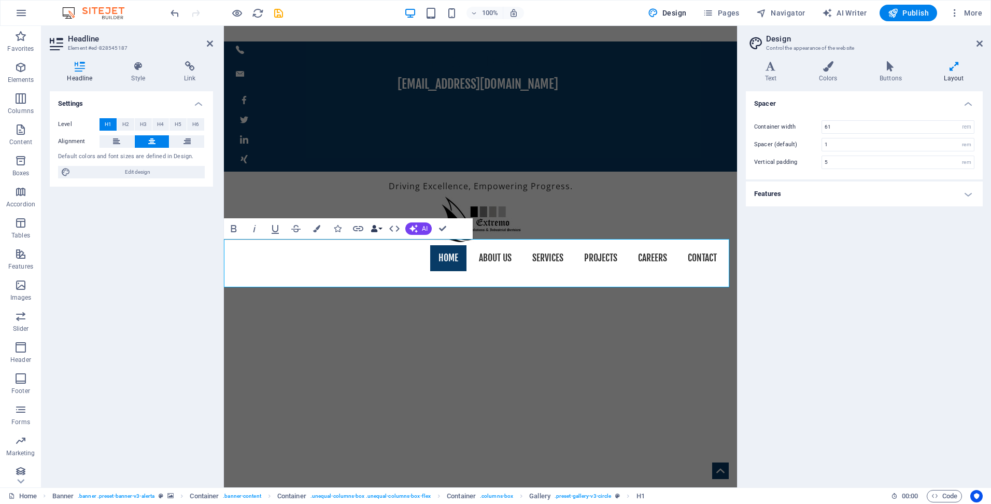
click at [378, 228] on button "Data Bindings" at bounding box center [376, 228] width 15 height 21
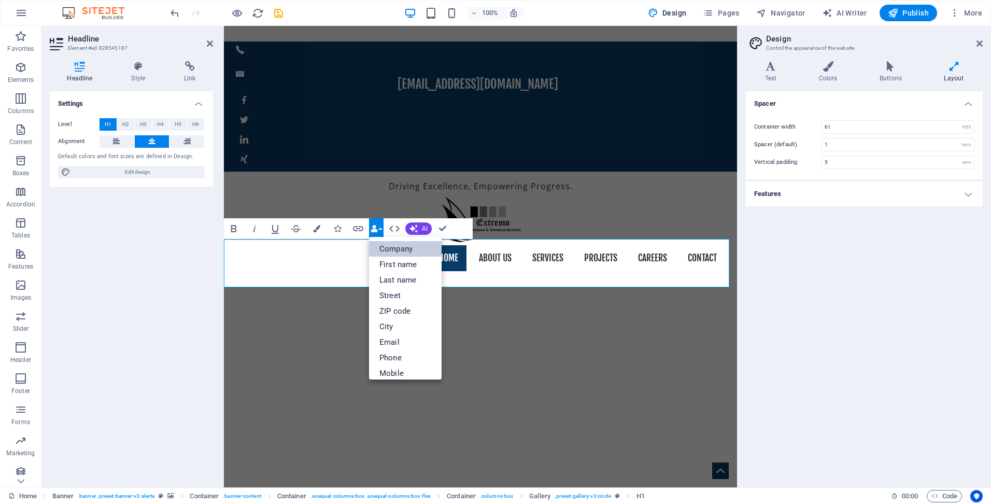
click at [408, 248] on link "Company" at bounding box center [405, 249] width 73 height 16
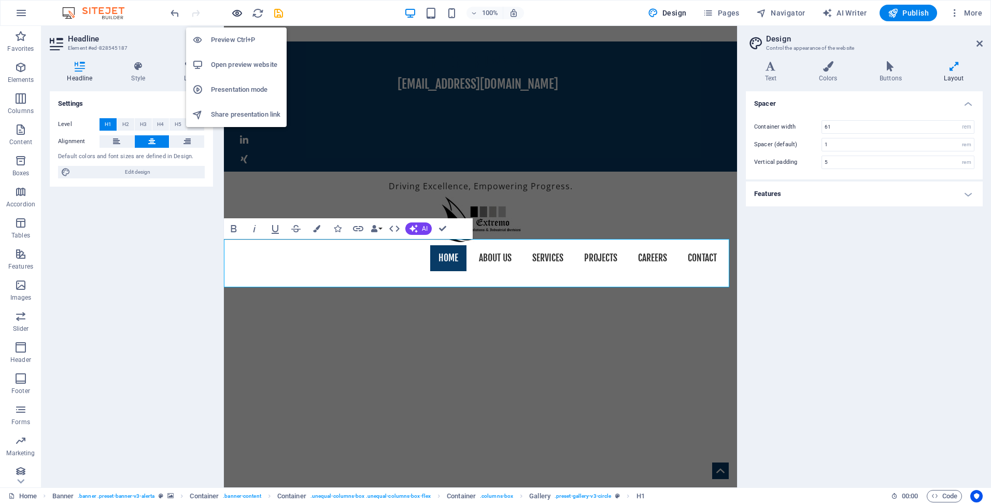
click at [234, 13] on icon "button" at bounding box center [237, 13] width 12 height 12
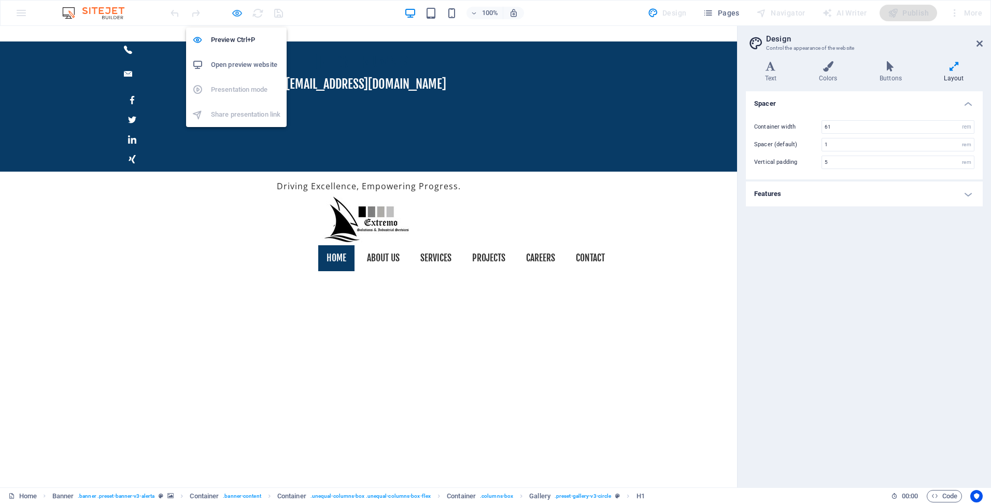
click at [234, 13] on icon "button" at bounding box center [237, 13] width 12 height 12
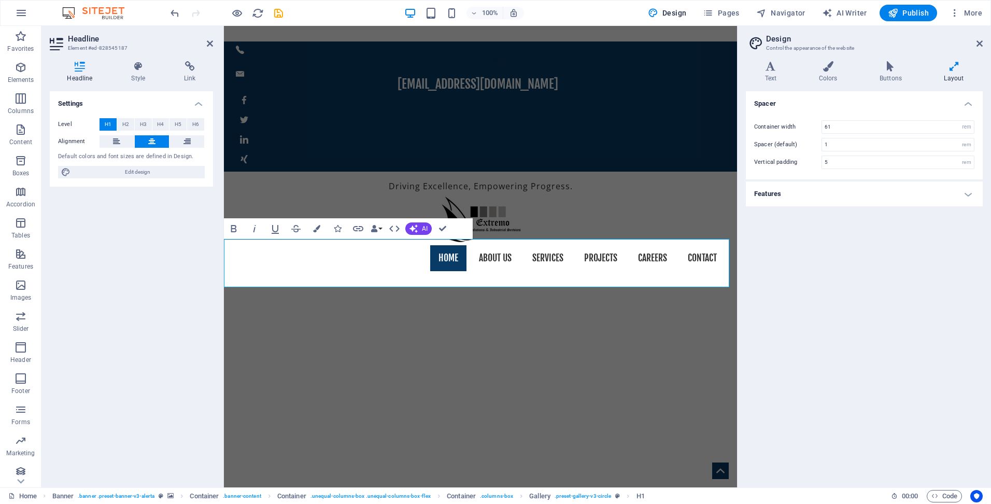
click at [323, 12] on div "100% Design Pages Navigator AI Writer Publish More" at bounding box center [577, 13] width 818 height 17
click at [173, 13] on icon "undo" at bounding box center [175, 13] width 12 height 12
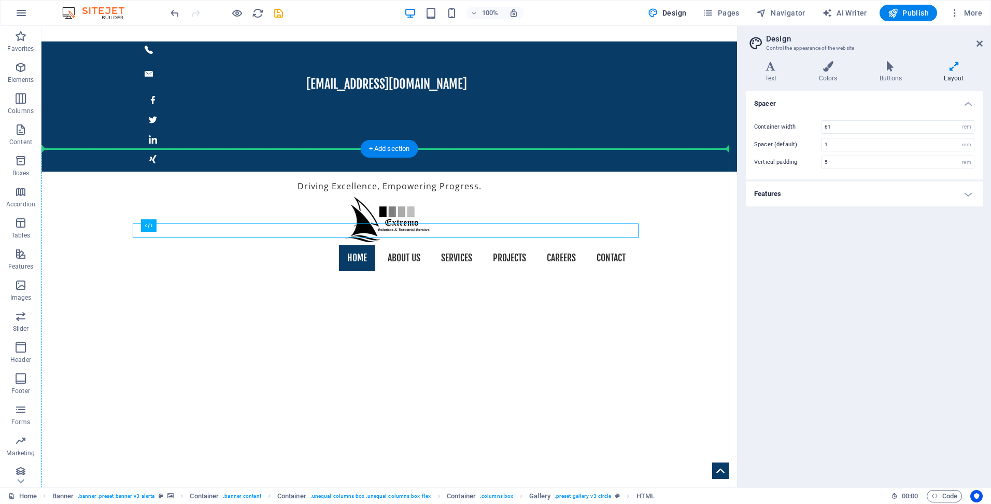
drag, startPoint x: 390, startPoint y: 234, endPoint x: 393, endPoint y: 221, distance: 12.8
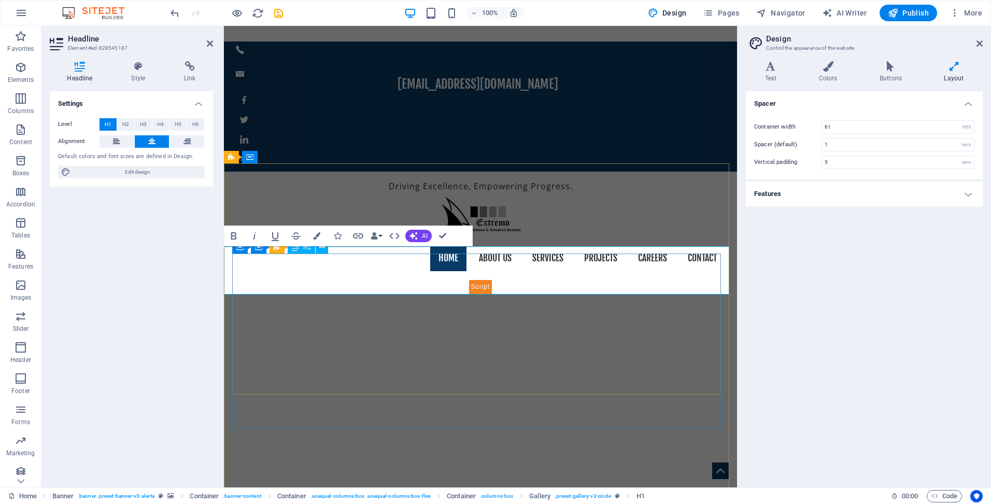
drag, startPoint x: 294, startPoint y: 274, endPoint x: 593, endPoint y: 209, distance: 306.1
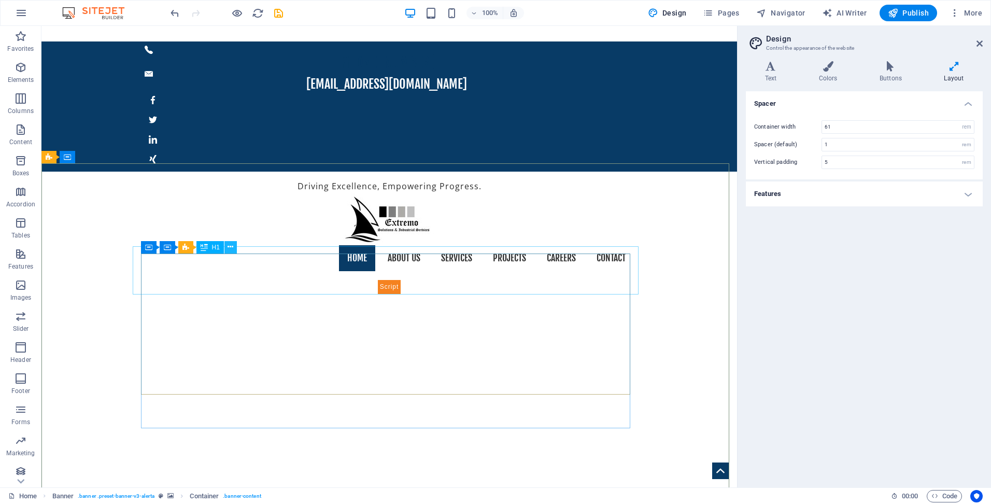
click at [231, 247] on icon at bounding box center [231, 247] width 6 height 11
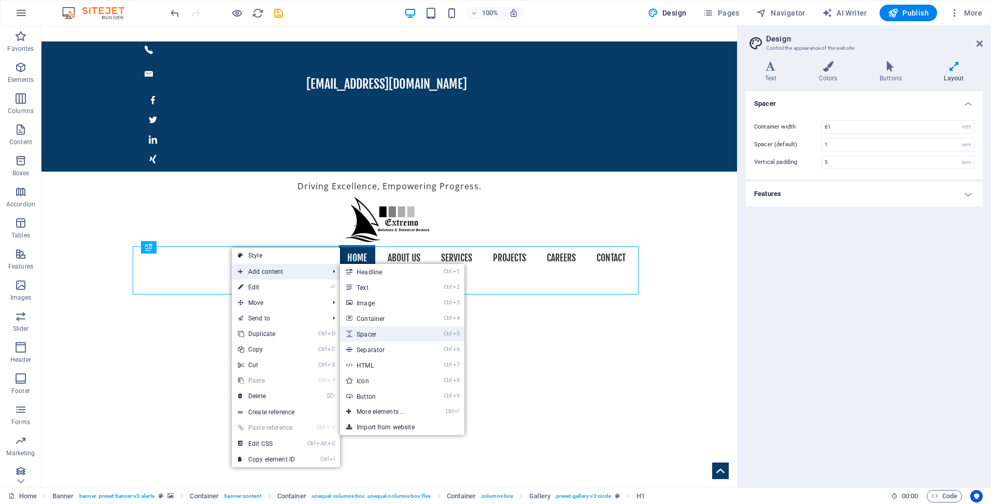
click at [380, 330] on link "Ctrl 5 Spacer" at bounding box center [383, 334] width 86 height 16
select select "px"
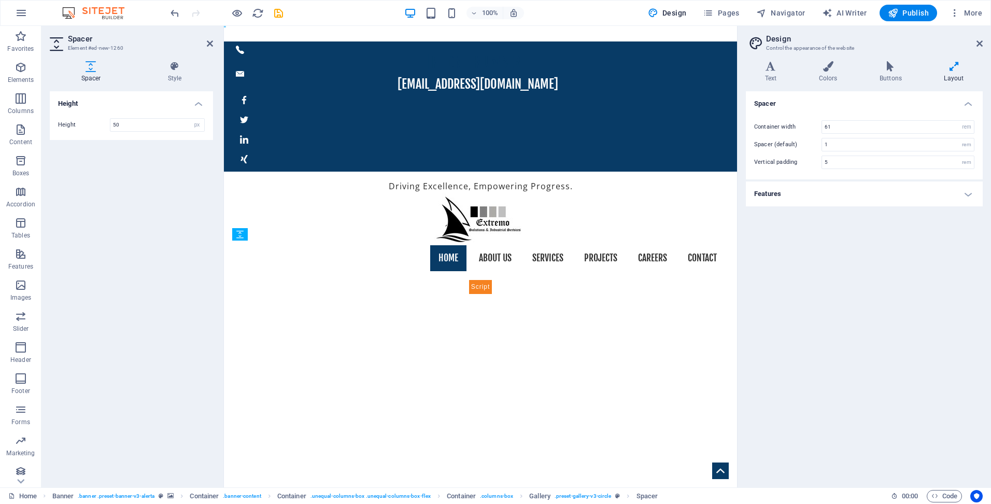
drag, startPoint x: 319, startPoint y: 300, endPoint x: 327, endPoint y: 264, distance: 36.6
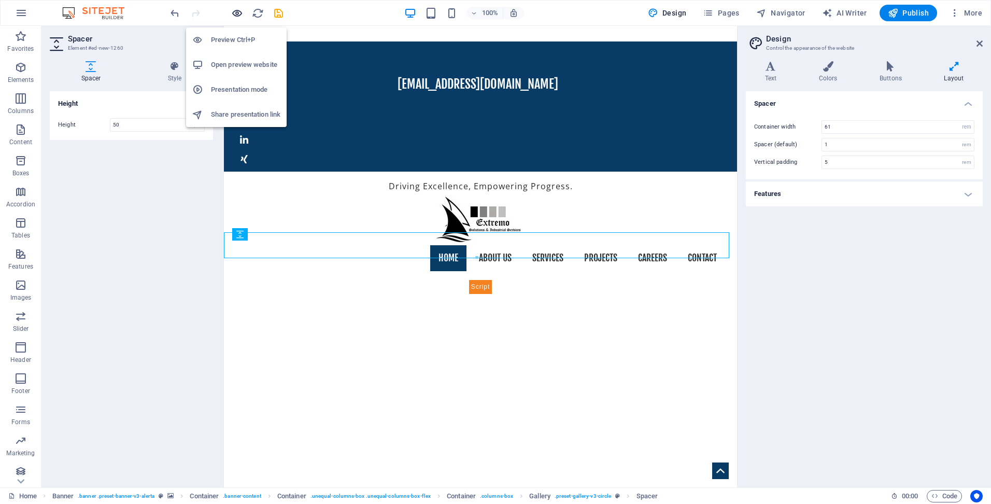
click at [236, 12] on icon "button" at bounding box center [237, 13] width 12 height 12
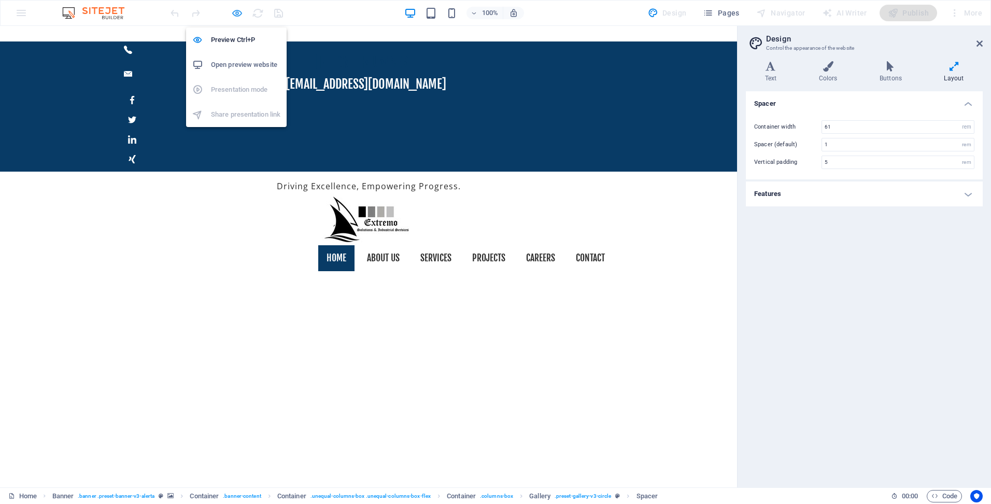
click at [235, 10] on icon "button" at bounding box center [237, 13] width 12 height 12
select select "px"
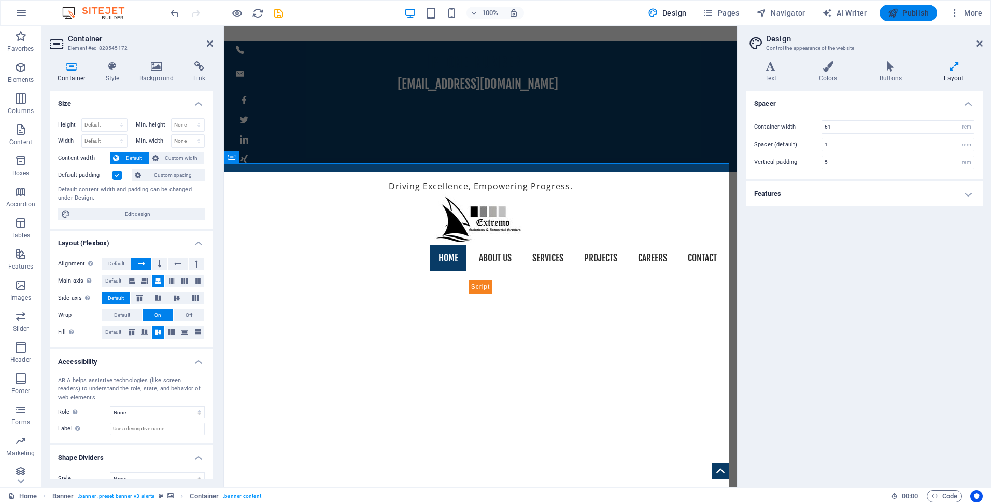
click at [895, 13] on icon "button" at bounding box center [893, 13] width 10 height 10
select select "px"
